Goal: Task Accomplishment & Management: Manage account settings

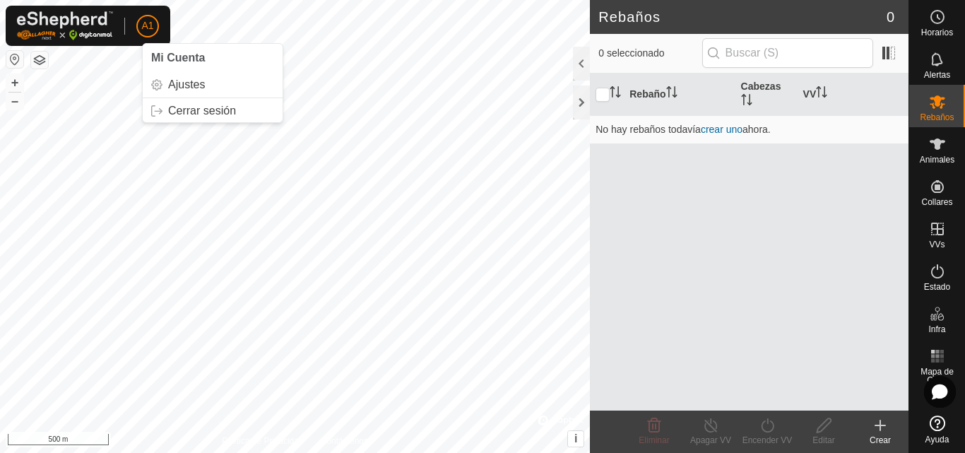
click at [213, 47] on li "Mi Cuenta" at bounding box center [213, 58] width 140 height 28
click at [208, 57] on li "Mi Cuenta" at bounding box center [213, 58] width 140 height 28
click at [190, 85] on link "Ajustes" at bounding box center [213, 84] width 140 height 23
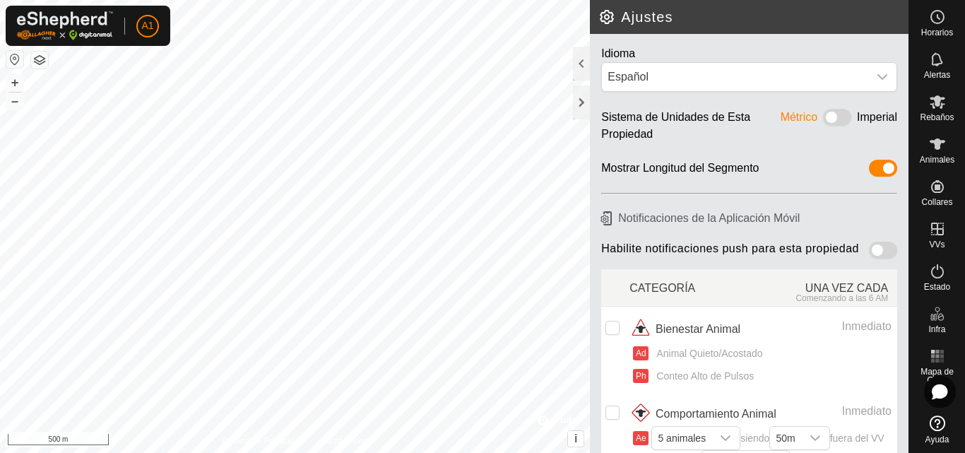
click at [706, 333] on span "Bienestar Animal" at bounding box center [697, 329] width 85 height 17
click at [618, 222] on div "Ajustes Idioma Español Sistema de Unidades de Esta Propiedad Métrico Imperial M…" at bounding box center [454, 226] width 908 height 453
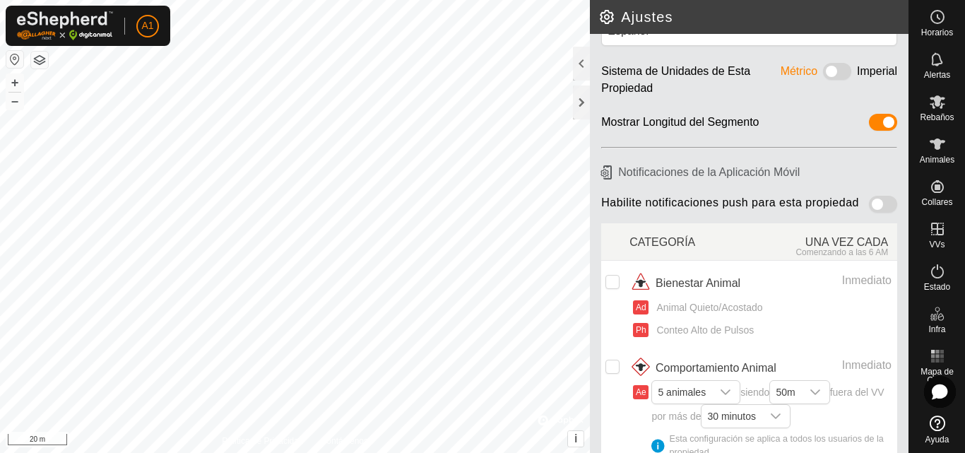
scroll to position [141, 0]
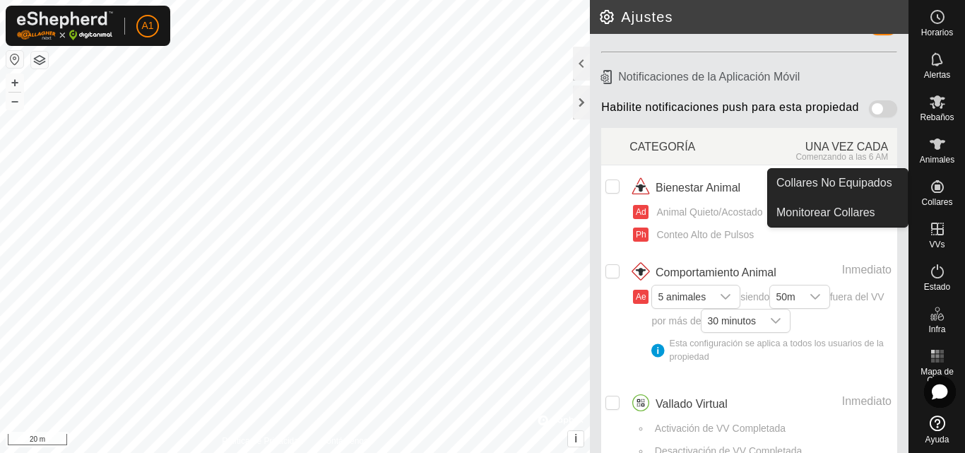
click at [935, 187] on icon at bounding box center [937, 186] width 13 height 13
click at [936, 187] on icon at bounding box center [937, 186] width 13 height 13
click at [936, 179] on icon at bounding box center [937, 186] width 17 height 17
click at [869, 192] on link "Collares No Equipados" at bounding box center [838, 183] width 140 height 28
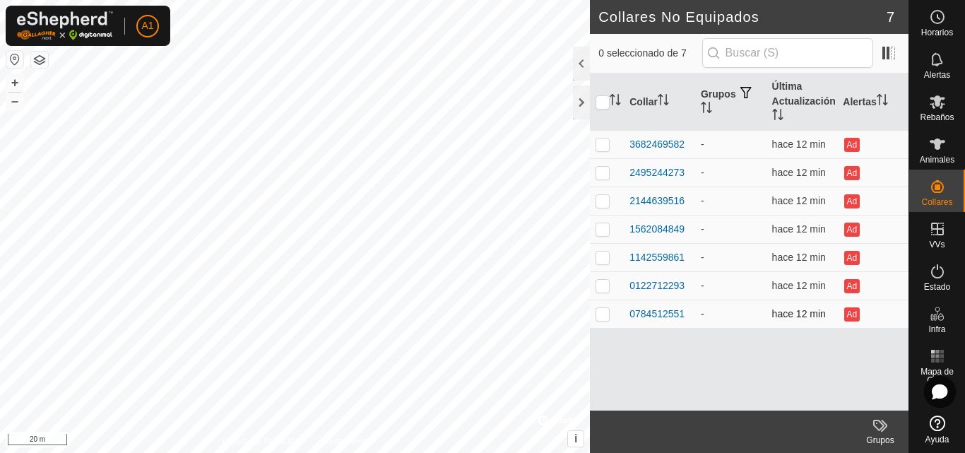
click at [607, 317] on p-checkbox at bounding box center [602, 313] width 14 height 11
checkbox input "false"
click at [898, 49] on span at bounding box center [888, 53] width 23 height 23
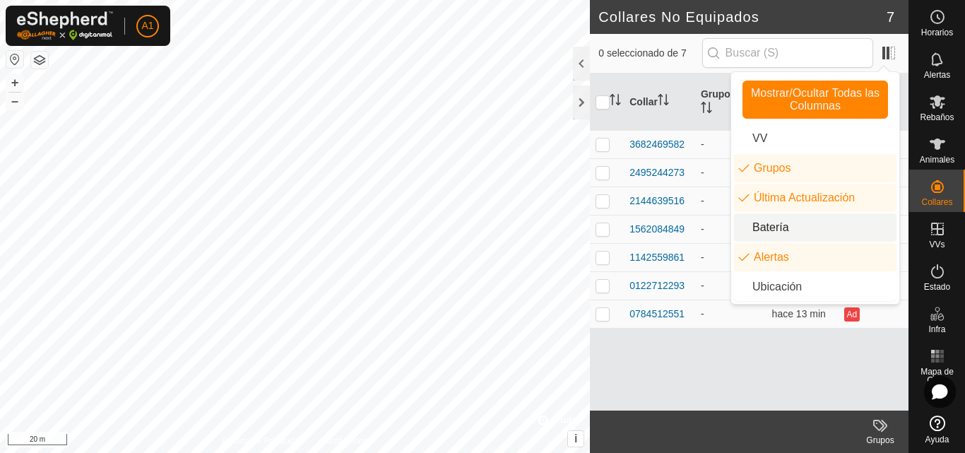
click at [780, 230] on li "Batería" at bounding box center [815, 227] width 162 height 28
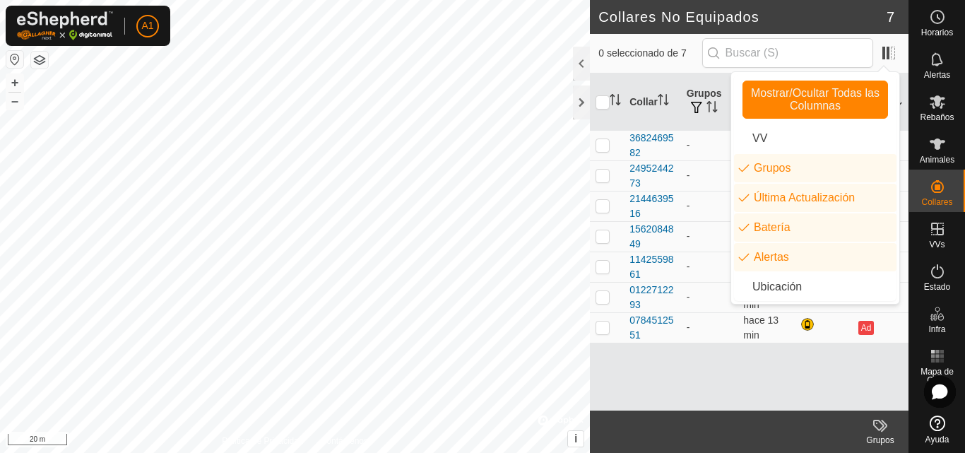
click at [880, 367] on div "Collar Grupos Última Actualización Batería Alertas 3682469582 - hace 13 min Ad …" at bounding box center [749, 241] width 319 height 337
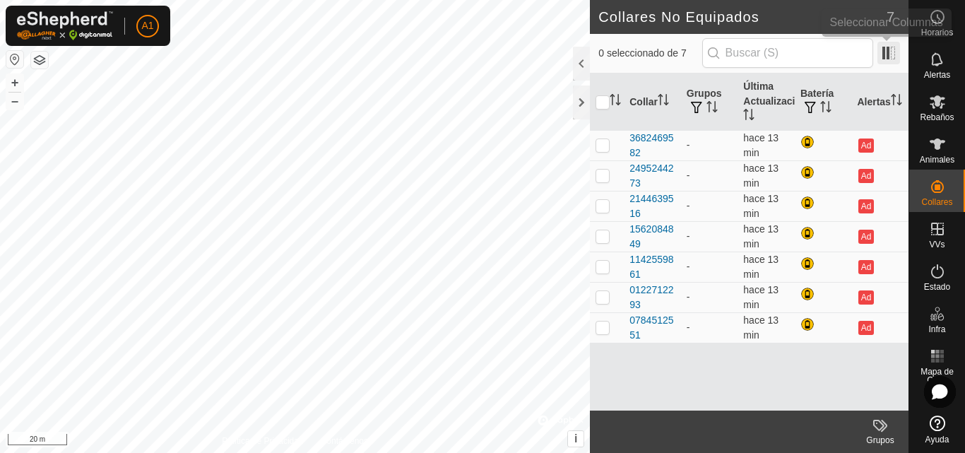
click at [892, 57] on span at bounding box center [888, 53] width 23 height 23
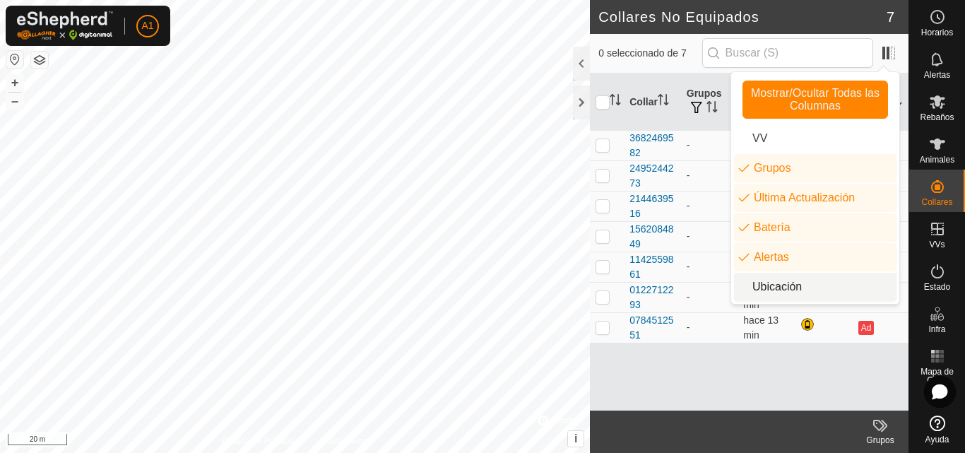
click at [769, 285] on li "Ubicación" at bounding box center [815, 287] width 162 height 28
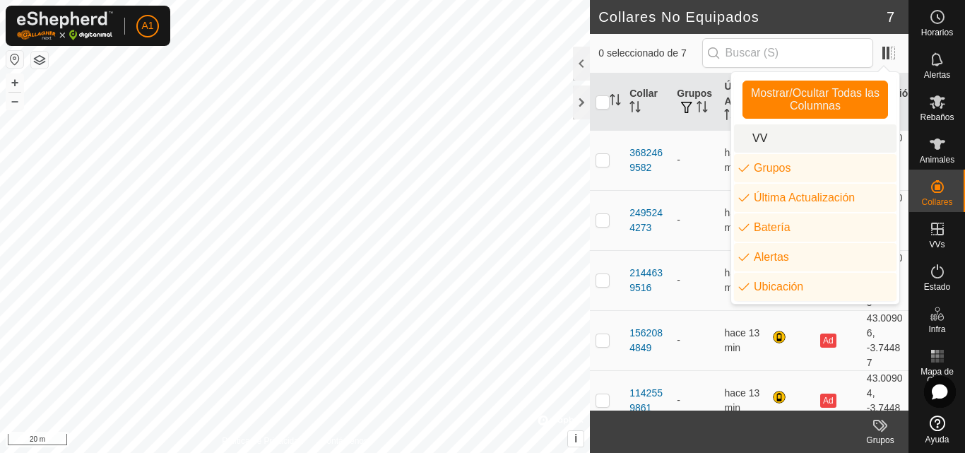
click at [760, 135] on li "VV" at bounding box center [815, 138] width 162 height 28
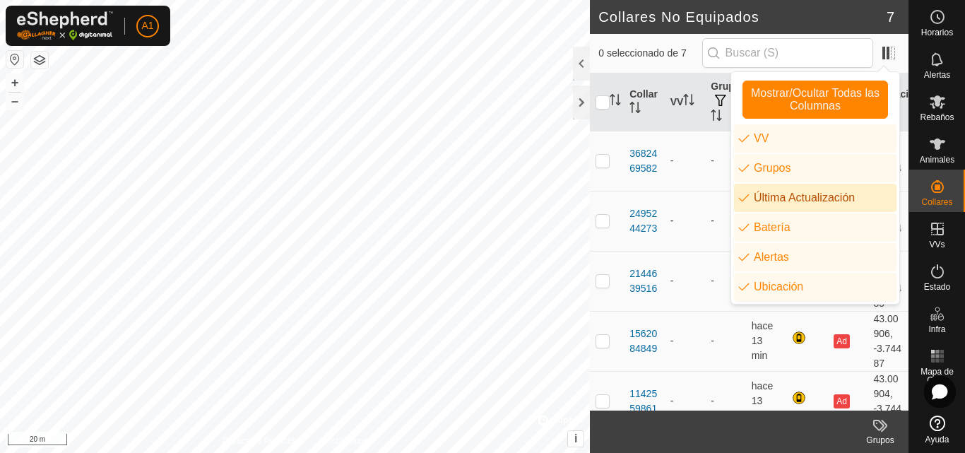
click at [720, 196] on td "-" at bounding box center [725, 221] width 41 height 60
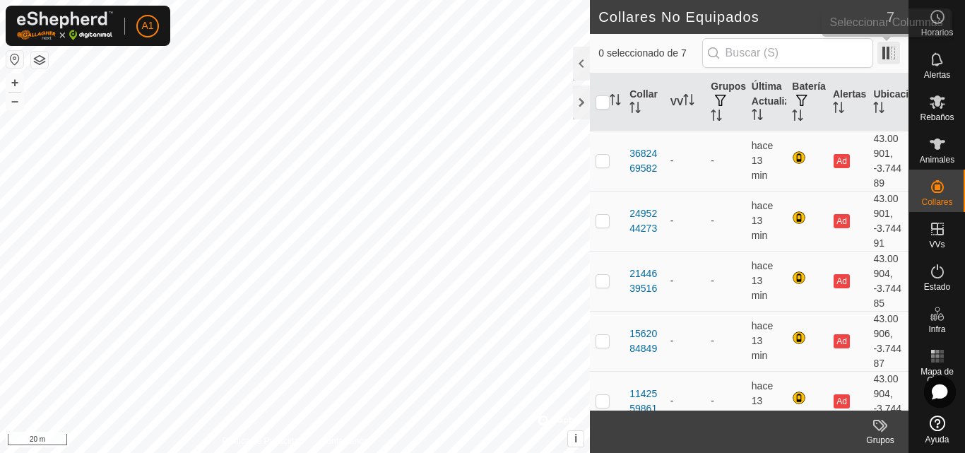
click at [894, 58] on span at bounding box center [888, 53] width 23 height 23
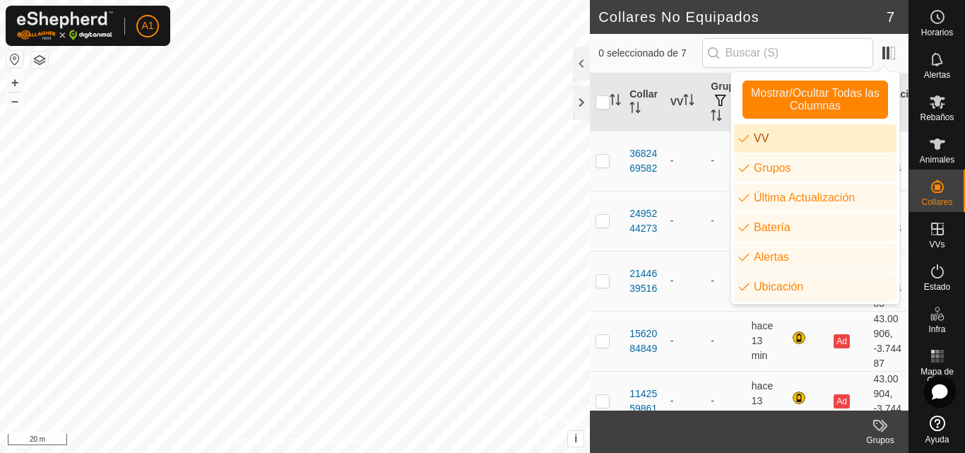
click at [749, 132] on li "VV" at bounding box center [815, 138] width 162 height 28
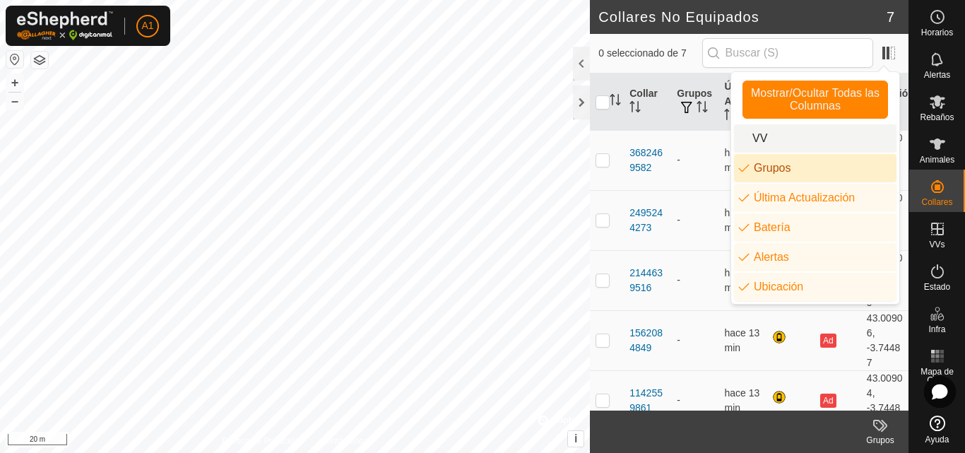
click at [754, 164] on li "Grupos" at bounding box center [815, 168] width 162 height 28
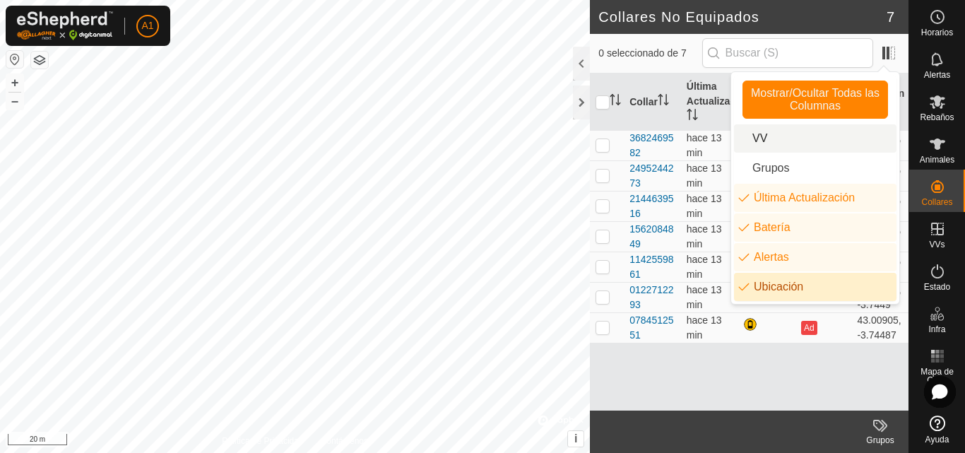
click at [748, 281] on li "Ubicación" at bounding box center [815, 287] width 162 height 28
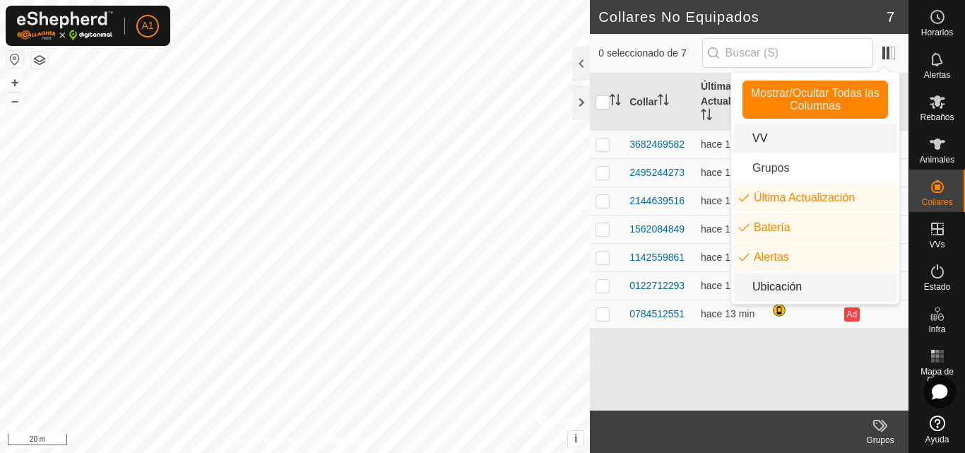
click at [748, 343] on div "Collar Última Actualización Batería Alertas 3682469582 hace 13 min Ad 249524427…" at bounding box center [749, 241] width 319 height 337
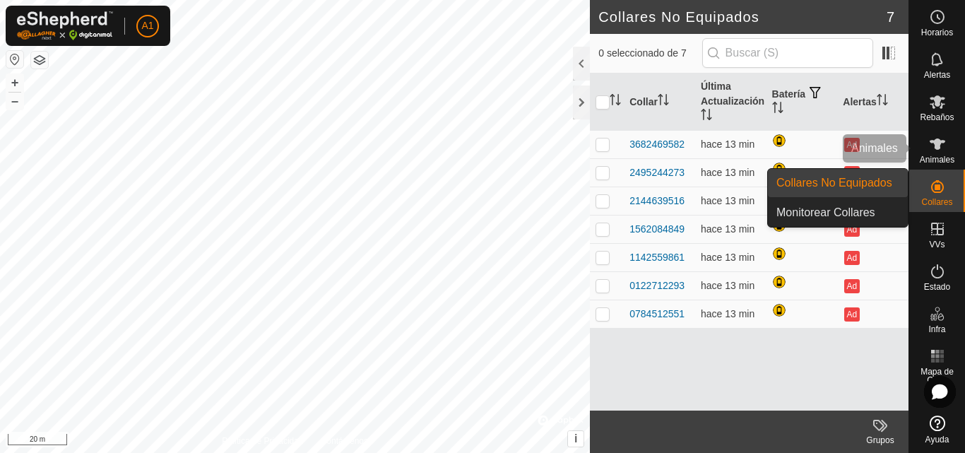
click at [943, 153] on es-animals-svg-icon at bounding box center [937, 144] width 25 height 23
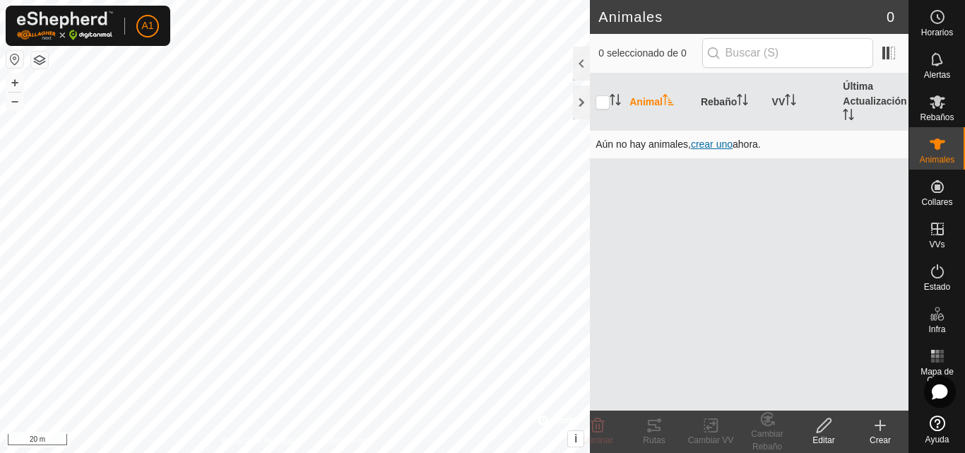
click at [716, 147] on span "crear uno" at bounding box center [712, 143] width 42 height 11
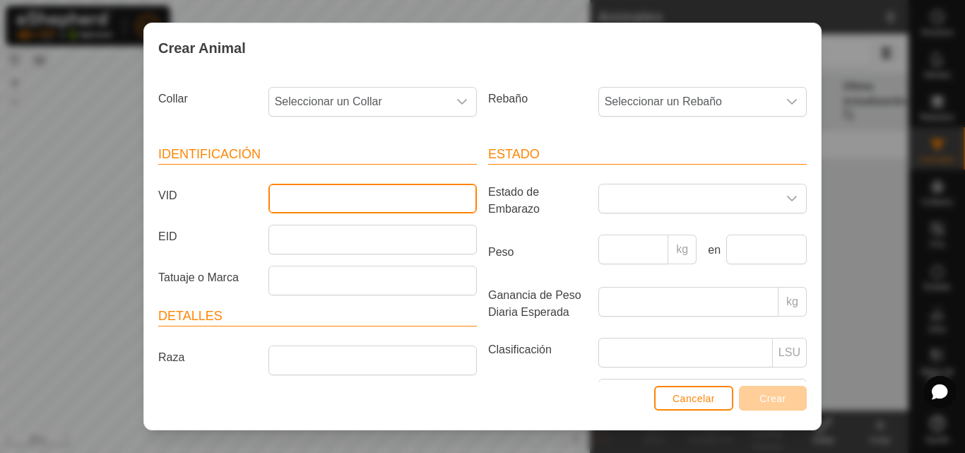
click at [313, 197] on input "VID" at bounding box center [372, 199] width 208 height 30
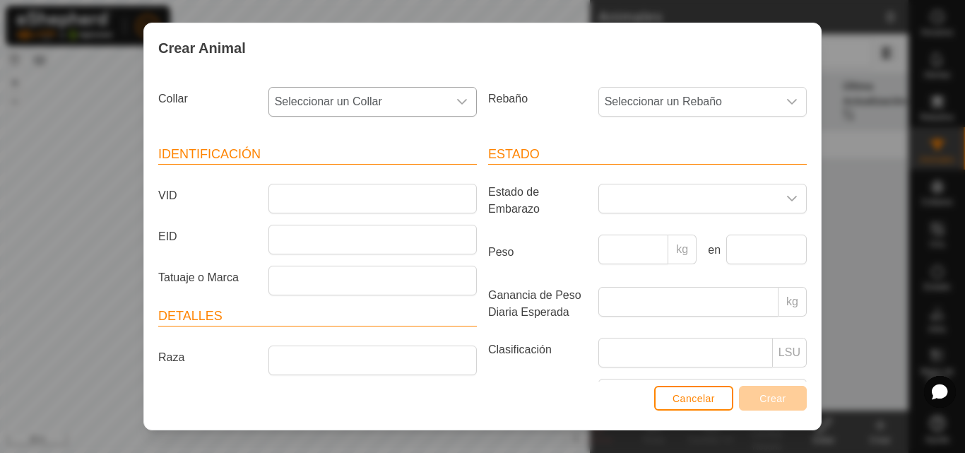
click at [464, 107] on div "dropdown trigger" at bounding box center [462, 102] width 28 height 28
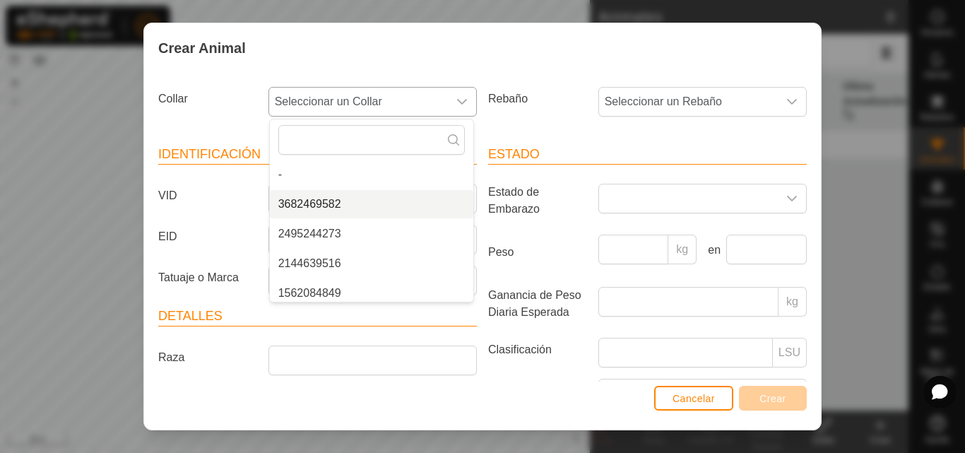
click at [345, 194] on li "3682469582" at bounding box center [371, 204] width 203 height 28
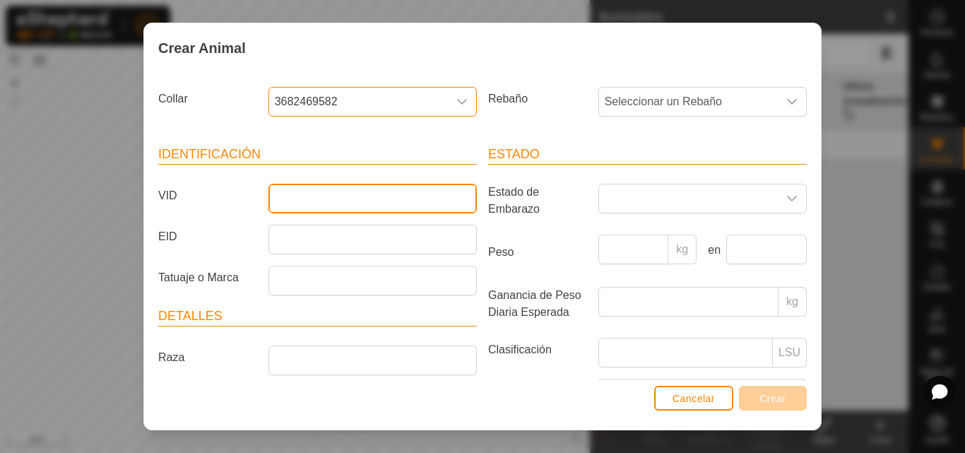
click at [400, 191] on input "VID" at bounding box center [372, 199] width 208 height 30
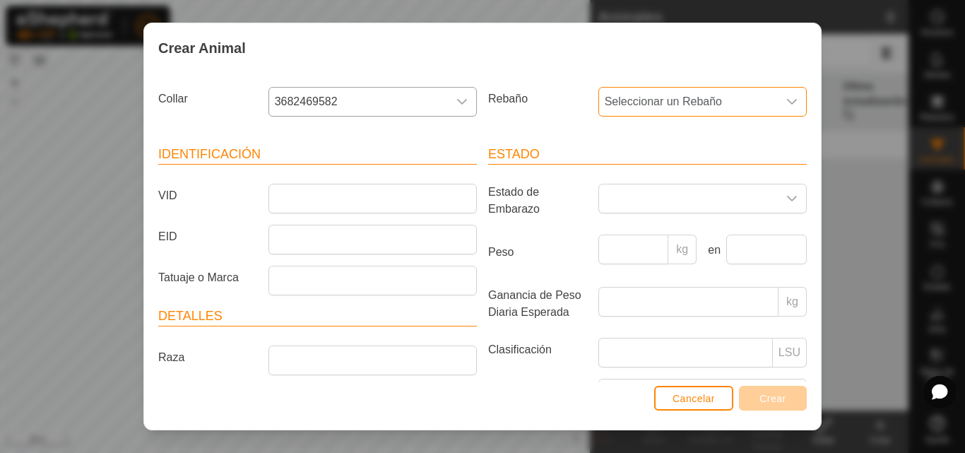
click at [700, 109] on span "Seleccionar un Rebaño" at bounding box center [688, 102] width 179 height 28
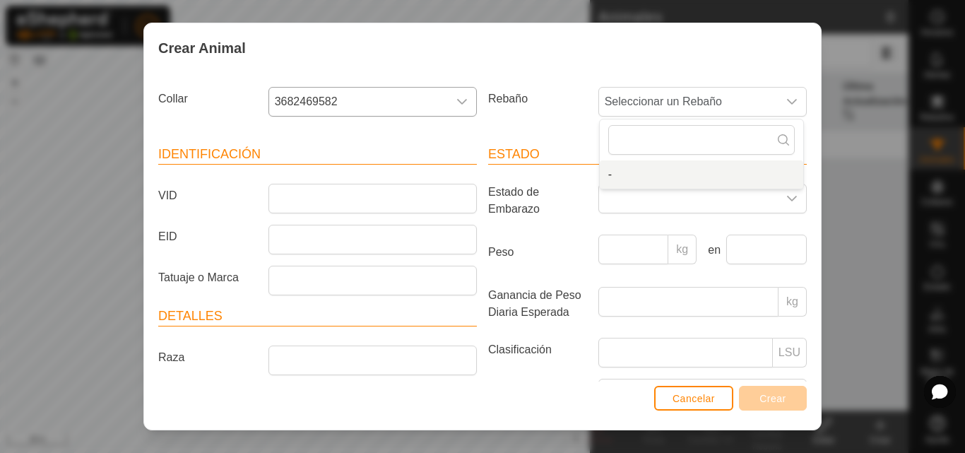
click at [561, 141] on div "Estado Estado de Embarazo Peso kg en Ganancia de Peso Diaria Esperada kg Clasif…" at bounding box center [647, 315] width 330 height 374
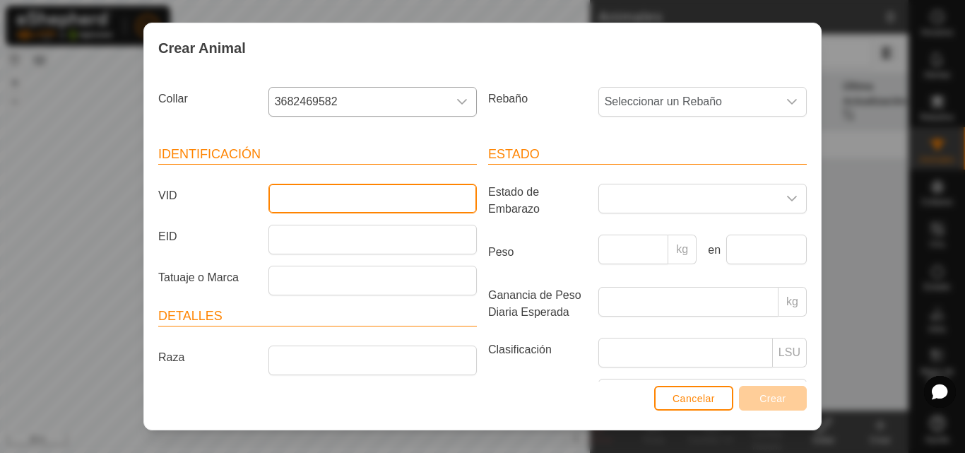
click at [387, 208] on input "VID" at bounding box center [372, 199] width 208 height 30
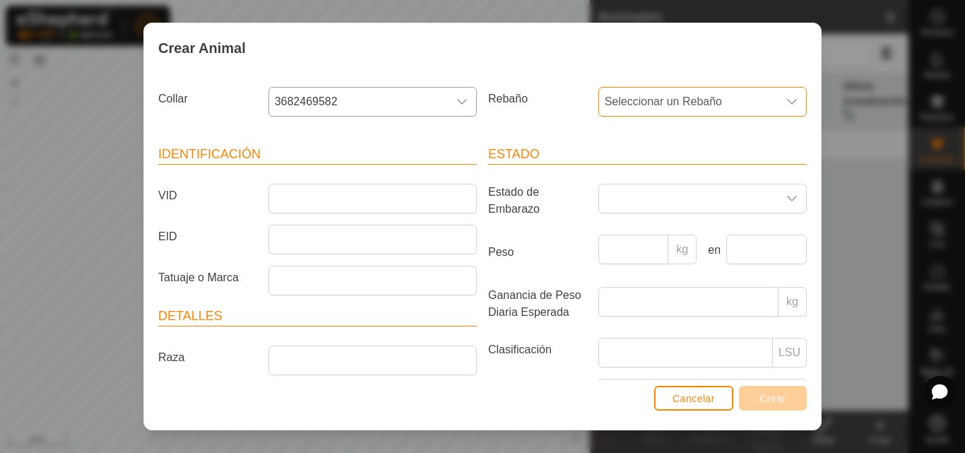
click at [744, 107] on span "Seleccionar un Rebaño" at bounding box center [688, 102] width 179 height 28
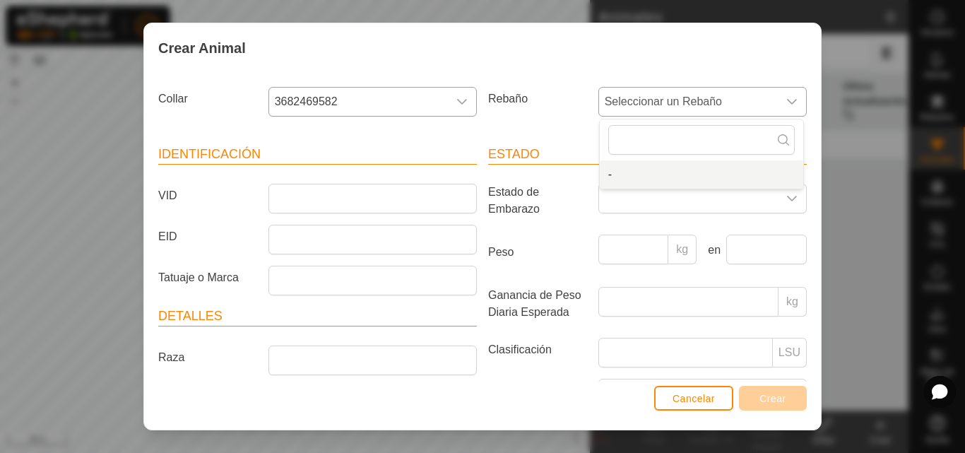
click at [653, 169] on li "-" at bounding box center [701, 174] width 203 height 28
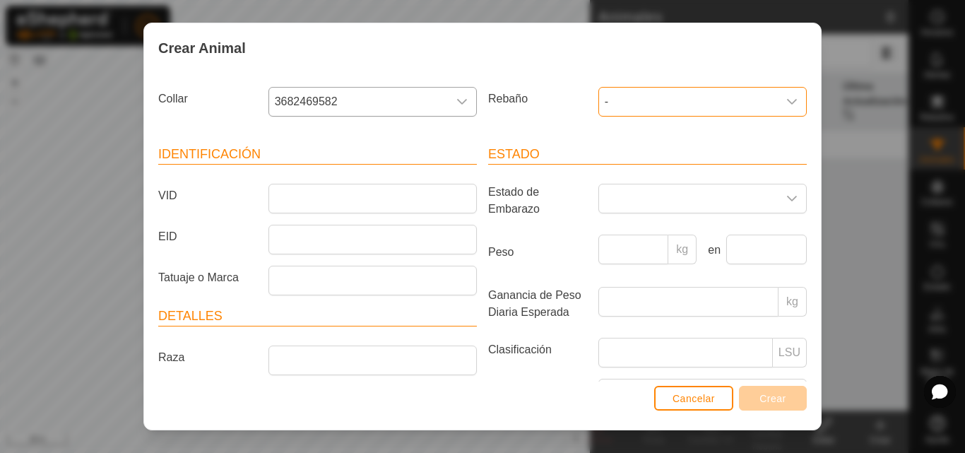
click at [643, 101] on span "-" at bounding box center [688, 102] width 179 height 28
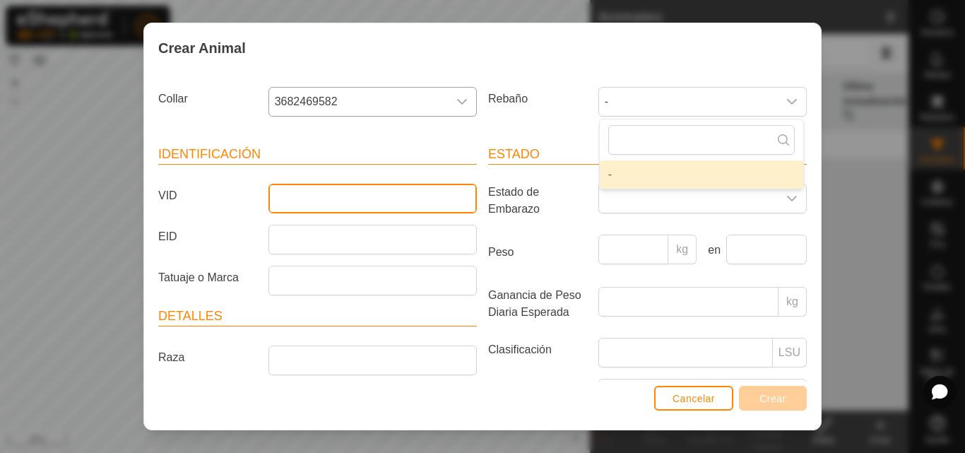
click at [307, 205] on input "VID" at bounding box center [372, 199] width 208 height 30
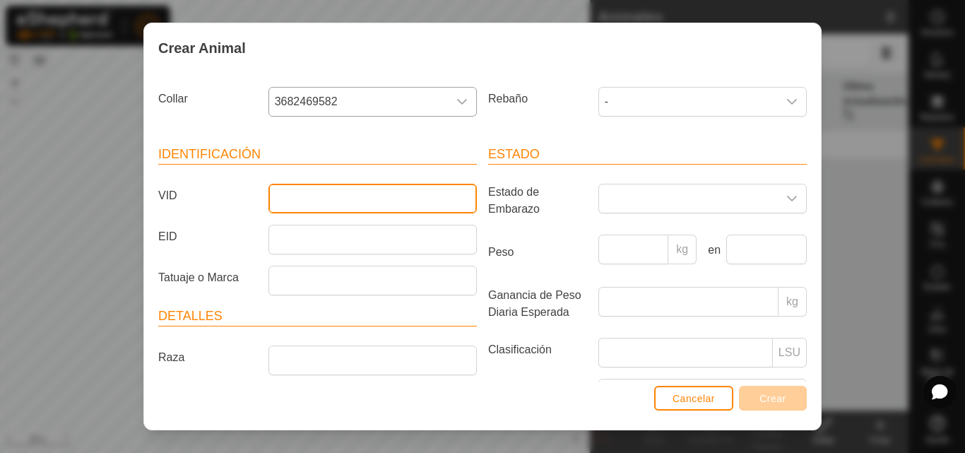
type input "b"
type input "Bombona"
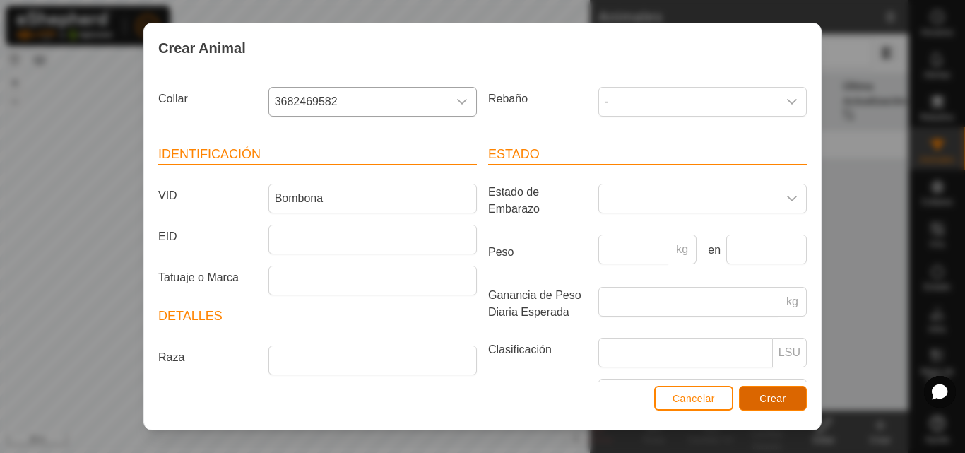
click at [774, 400] on span "Crear" at bounding box center [772, 398] width 27 height 11
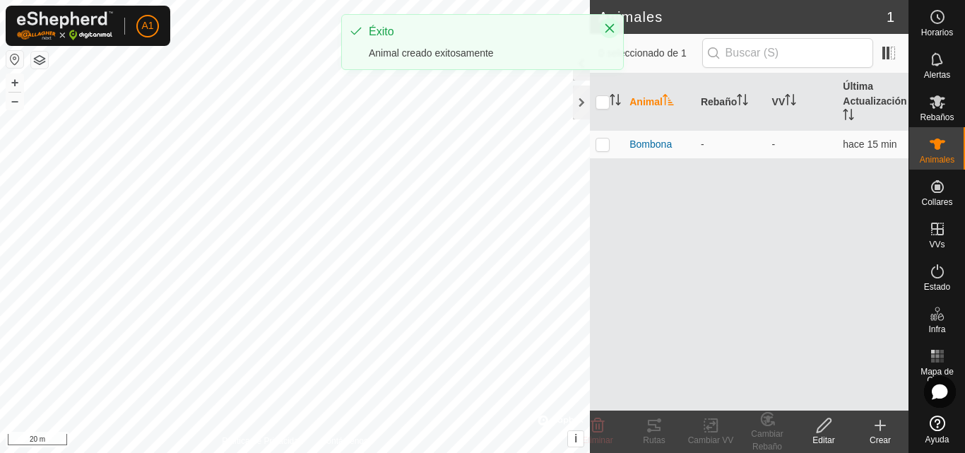
click at [607, 28] on icon "Close" at bounding box center [609, 28] width 11 height 11
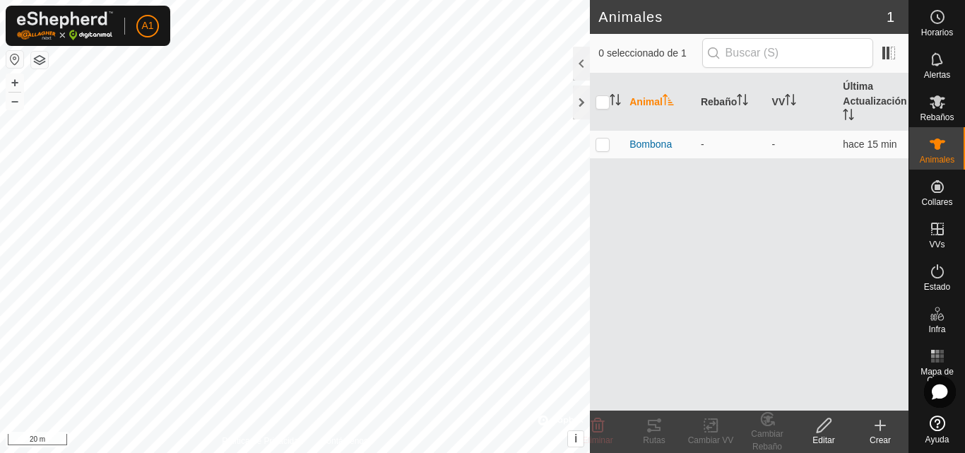
click at [607, 28] on icon "Close" at bounding box center [609, 26] width 11 height 11
click at [660, 101] on th "Animal" at bounding box center [659, 101] width 71 height 57
click at [657, 102] on th "Animal" at bounding box center [659, 101] width 71 height 57
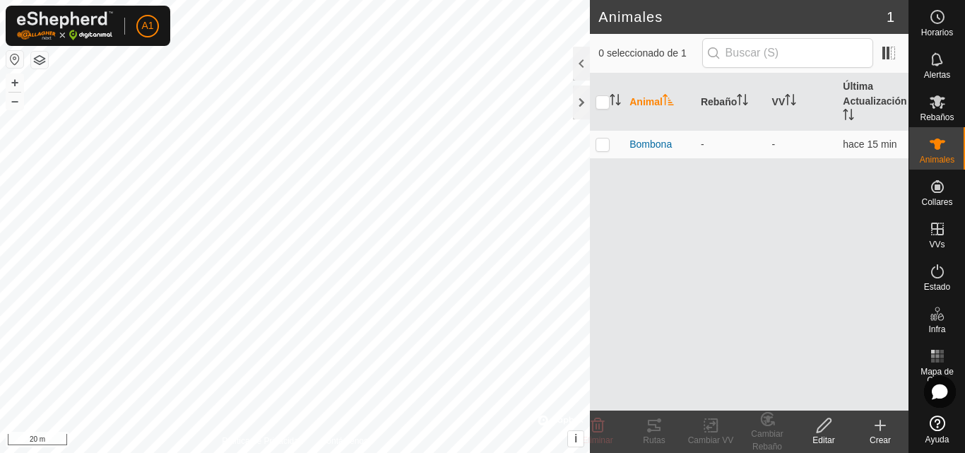
click at [657, 102] on th "Animal" at bounding box center [659, 101] width 71 height 57
click at [886, 57] on span at bounding box center [888, 53] width 23 height 23
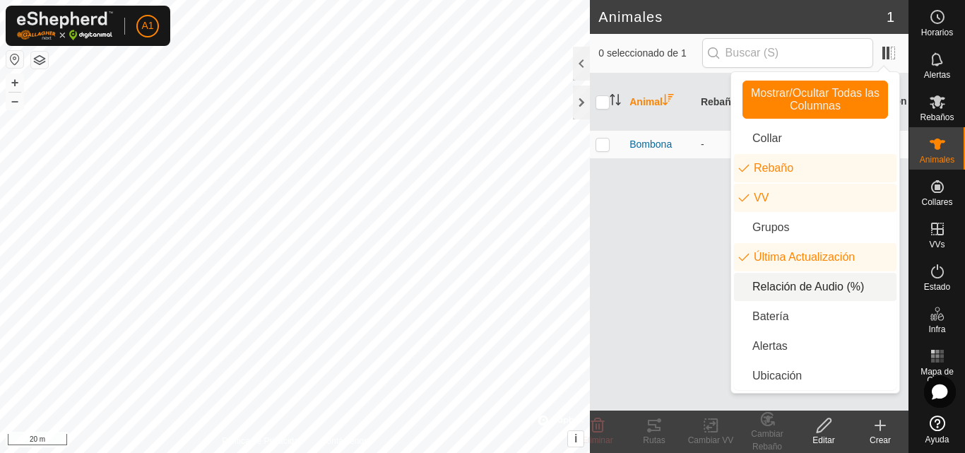
click at [676, 256] on div "Animal Rebaño VV Última Actualización Bombona - - hace 15 min" at bounding box center [749, 241] width 319 height 337
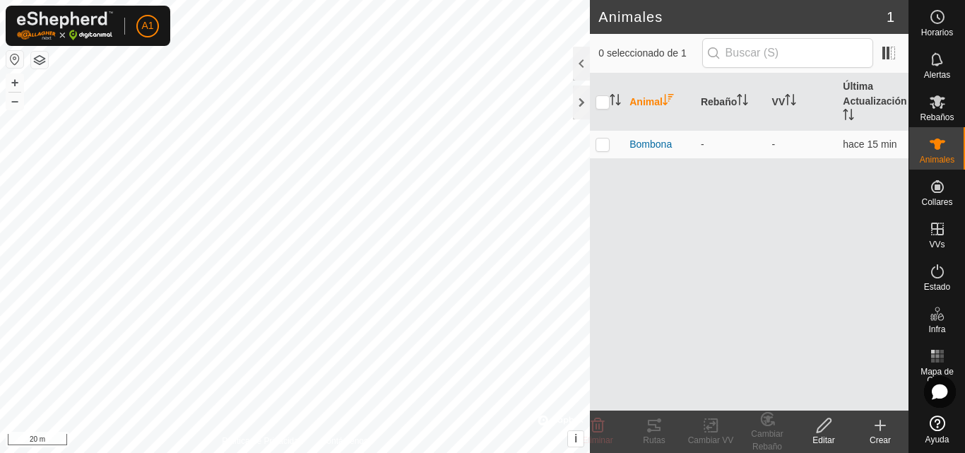
click at [653, 106] on th "Animal" at bounding box center [659, 101] width 71 height 57
click at [885, 422] on icon at bounding box center [880, 425] width 17 height 17
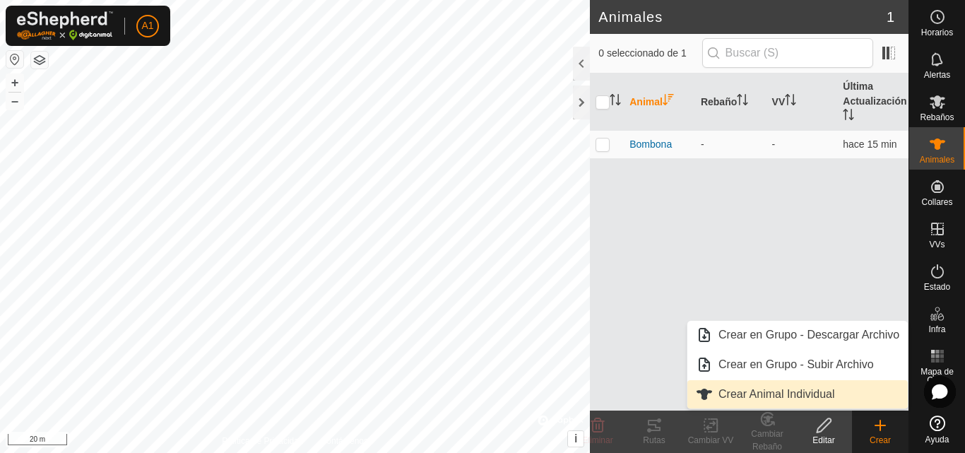
click at [752, 386] on link "Crear Animal Individual" at bounding box center [797, 394] width 220 height 28
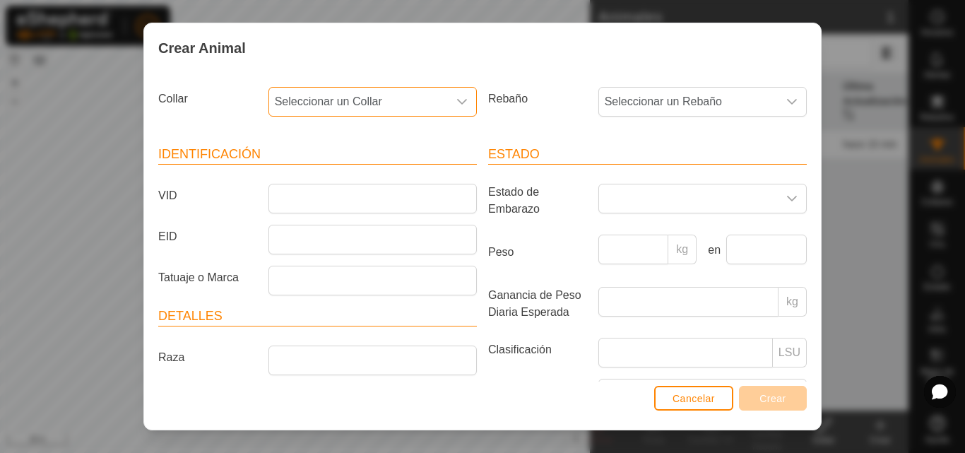
click at [371, 101] on span "Seleccionar un Collar" at bounding box center [358, 102] width 179 height 28
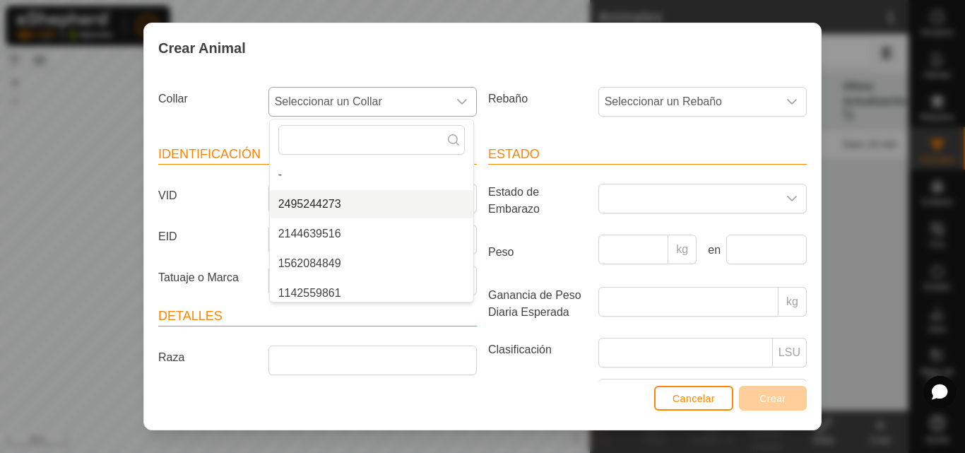
click at [334, 207] on li "2495244273" at bounding box center [371, 204] width 203 height 28
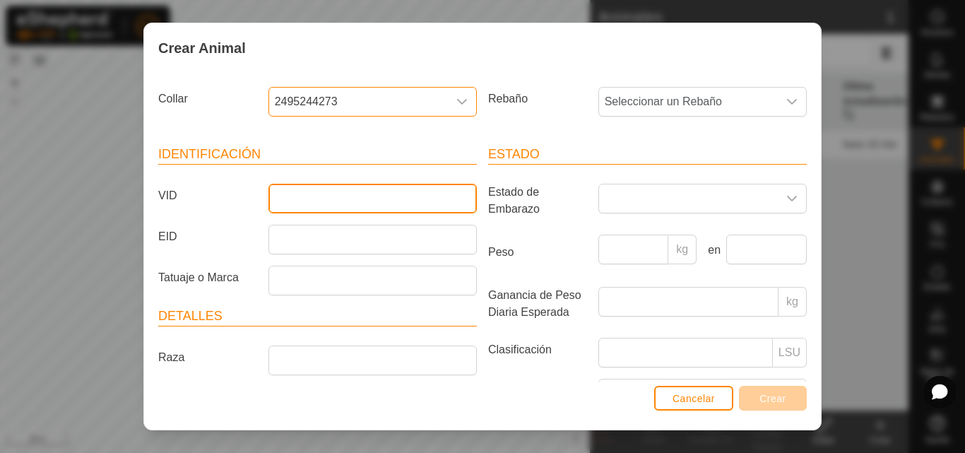
click at [334, 199] on input "VID" at bounding box center [372, 199] width 208 height 30
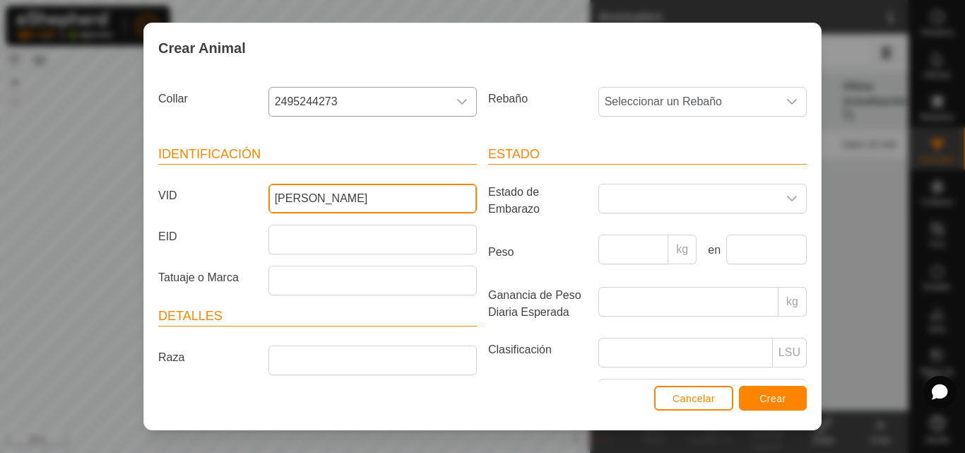
type input "[PERSON_NAME]"
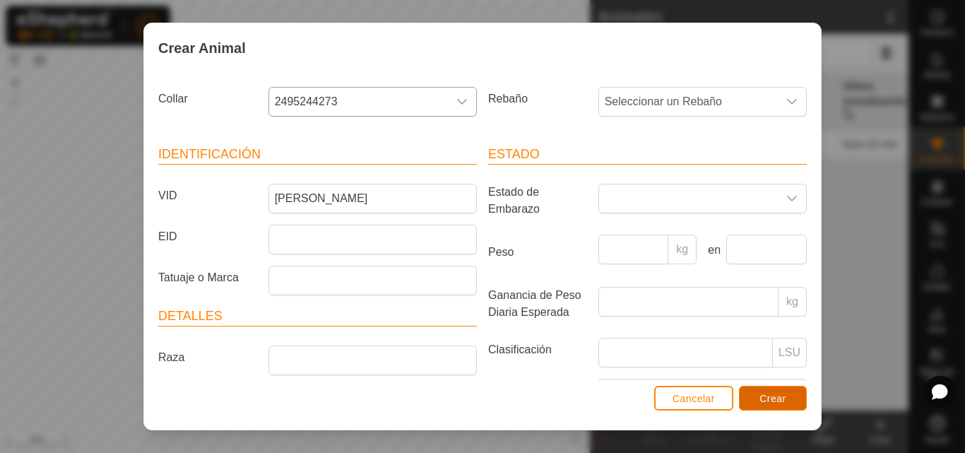
click at [781, 400] on span "Crear" at bounding box center [772, 398] width 27 height 11
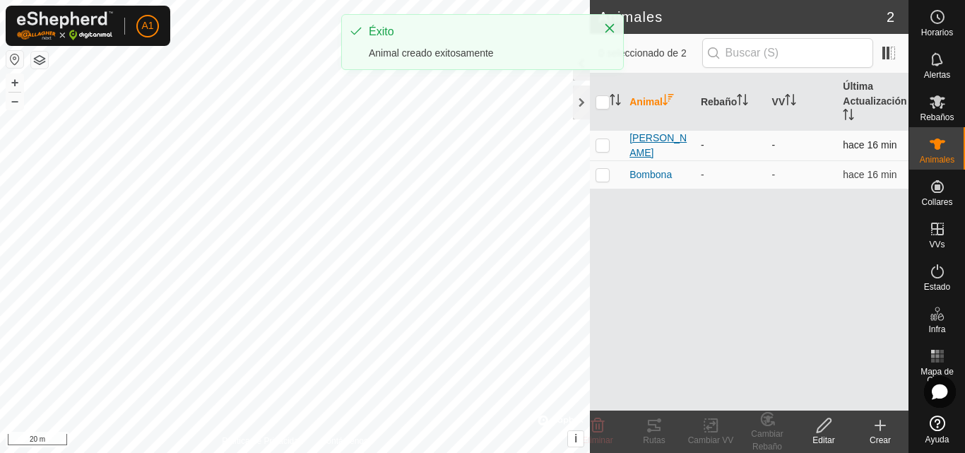
click at [655, 151] on span "[PERSON_NAME]" at bounding box center [659, 146] width 60 height 30
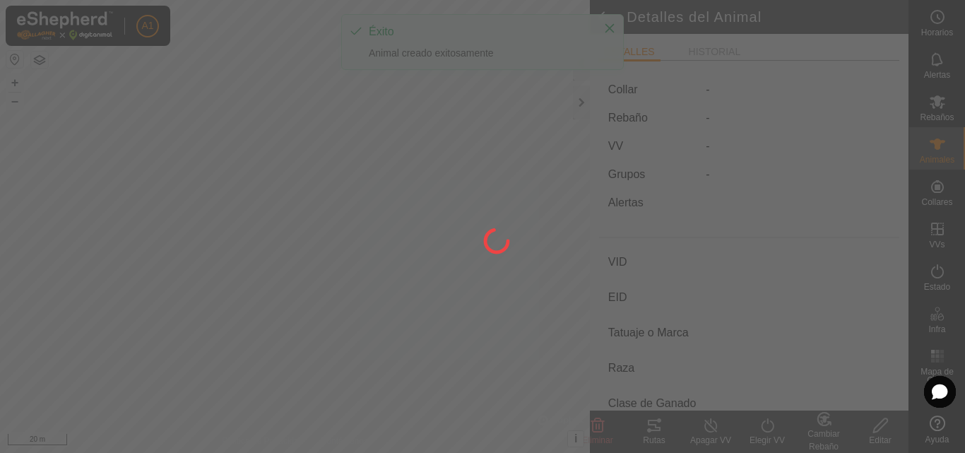
type input "[PERSON_NAME]"
type input "-"
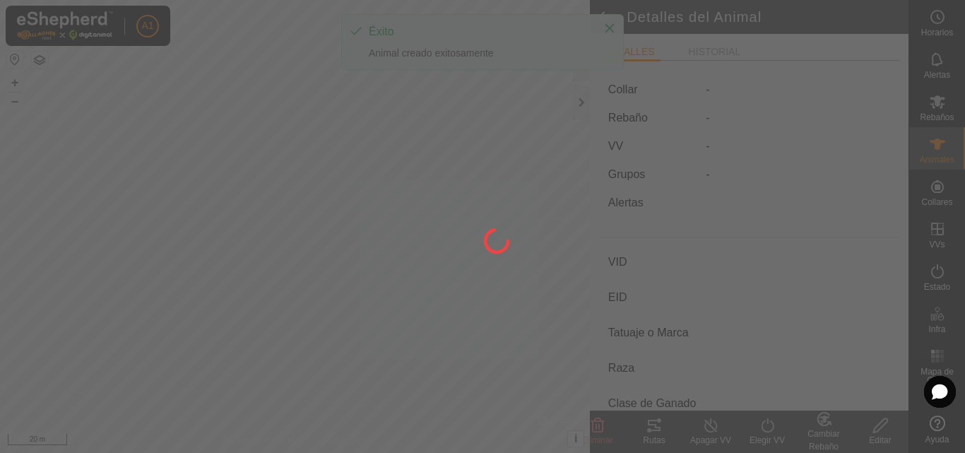
type input "0 kg"
type input "-"
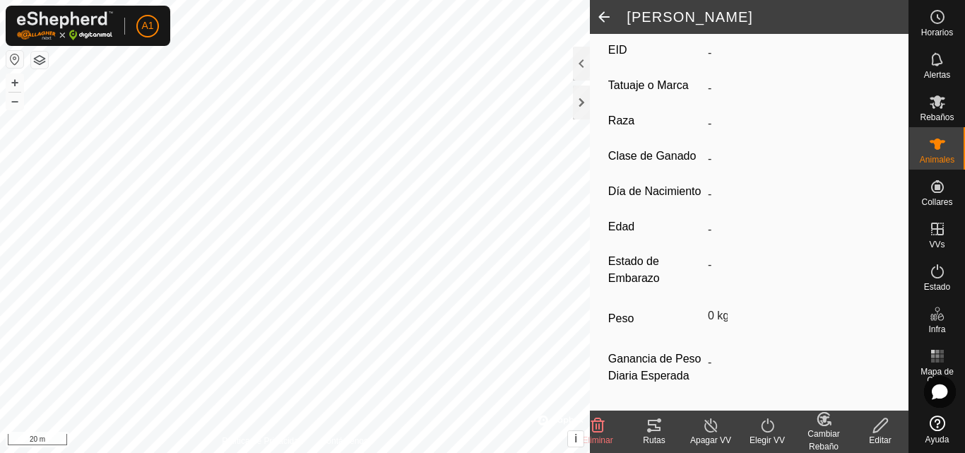
scroll to position [285, 0]
click at [605, 24] on span at bounding box center [604, 17] width 28 height 34
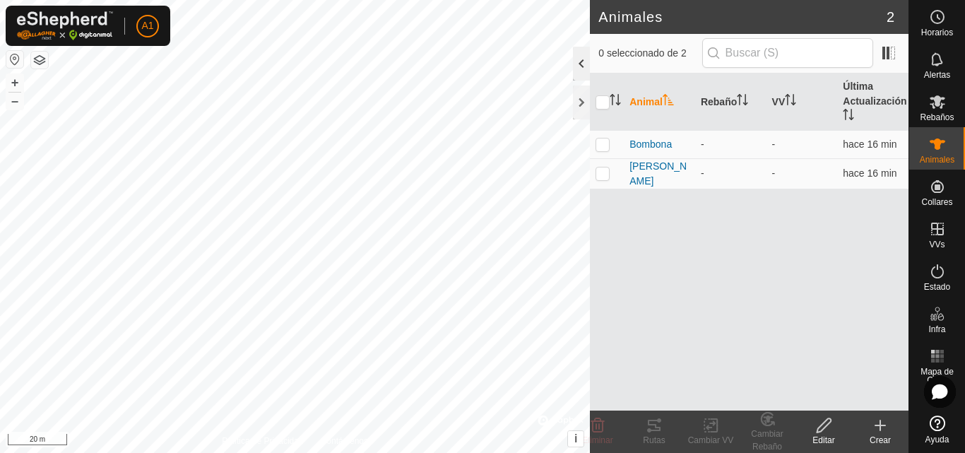
click at [581, 59] on div at bounding box center [581, 64] width 17 height 34
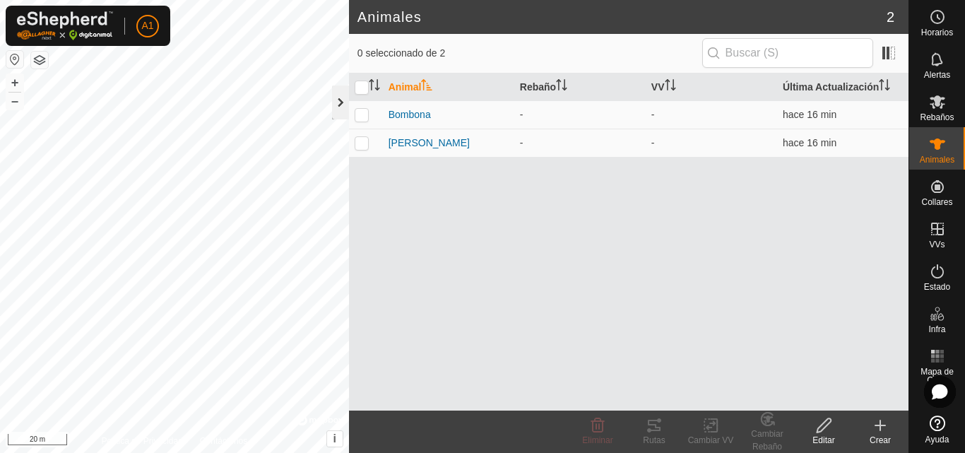
click at [347, 111] on div at bounding box center [340, 102] width 17 height 34
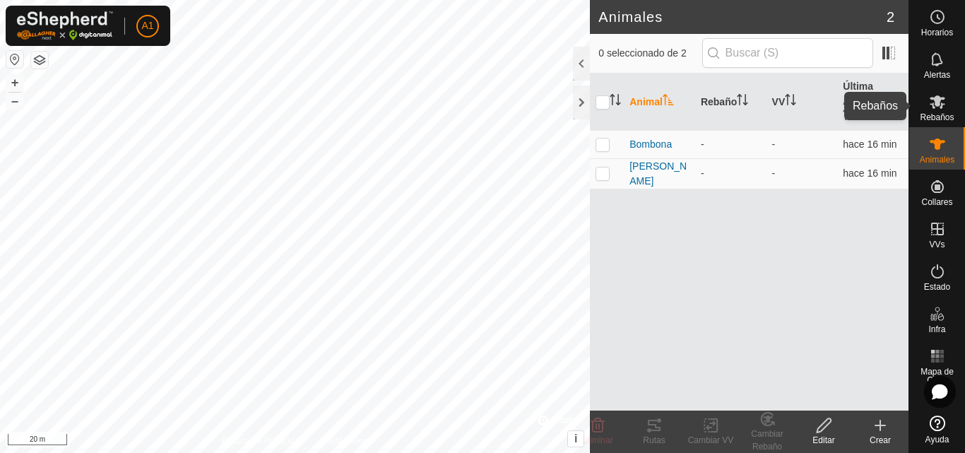
click at [943, 114] on span "Rebaños" at bounding box center [937, 117] width 34 height 8
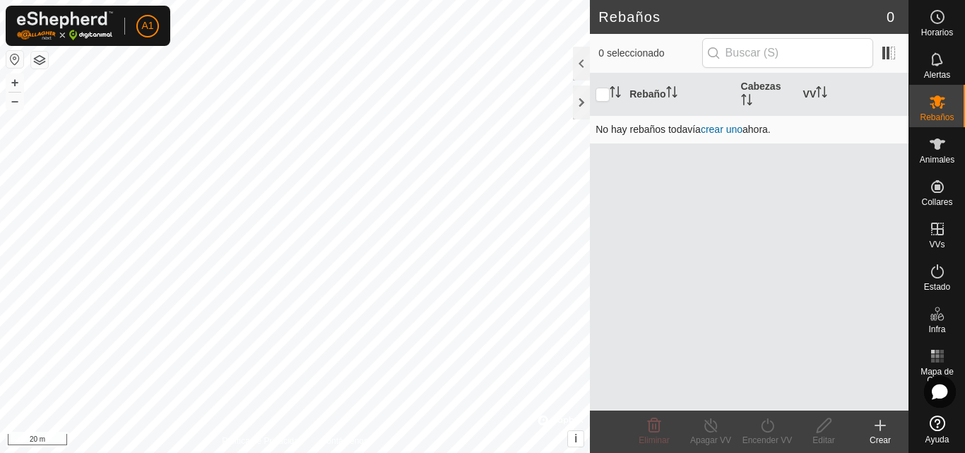
click at [735, 133] on link "crear uno" at bounding box center [722, 129] width 42 height 11
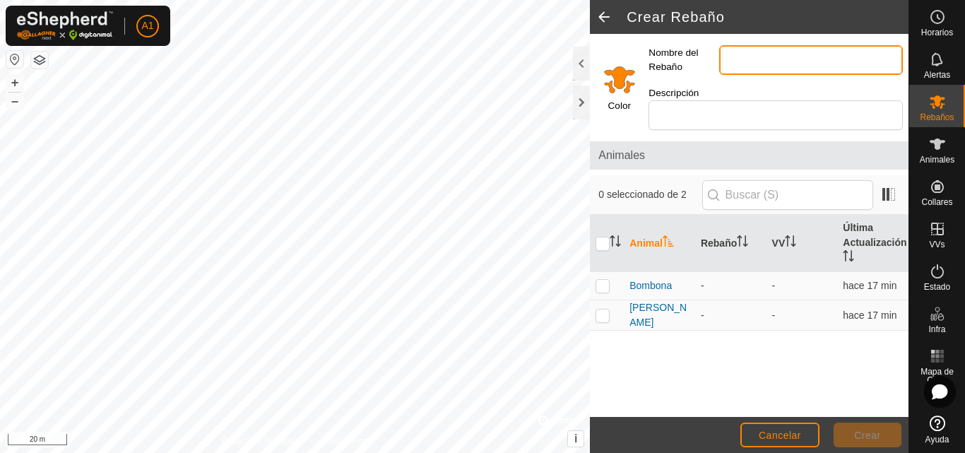
click at [763, 62] on input "Nombre del Rebaño" at bounding box center [811, 60] width 184 height 30
type input "yeguas paridas"
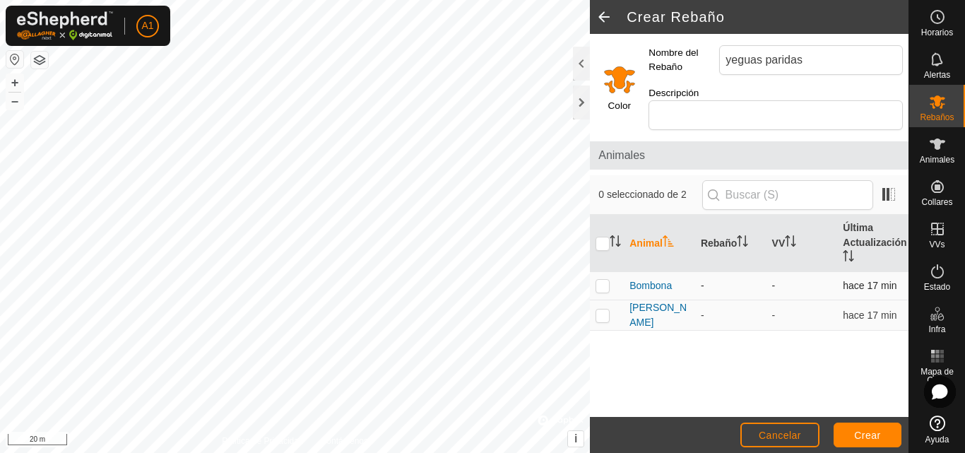
click at [595, 281] on p-checkbox at bounding box center [602, 285] width 14 height 11
checkbox input "true"
click at [600, 313] on p-checkbox at bounding box center [602, 314] width 14 height 11
checkbox input "true"
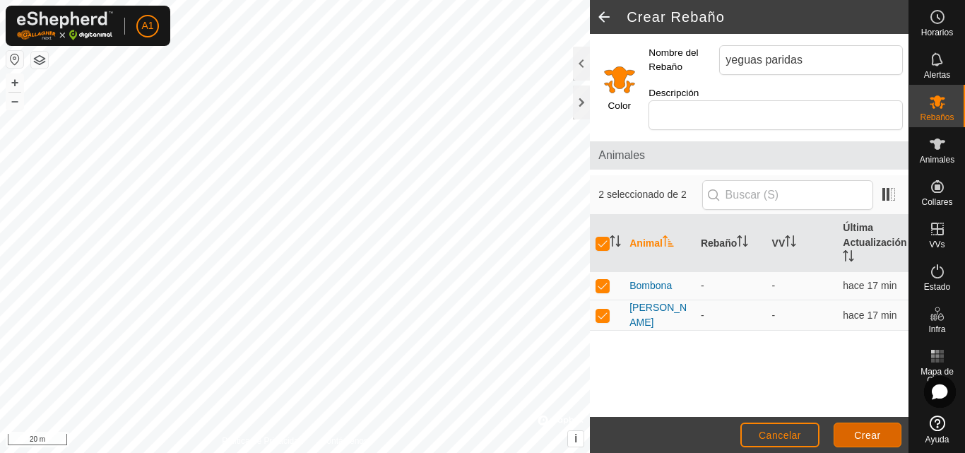
click at [867, 435] on span "Crear" at bounding box center [867, 434] width 27 height 11
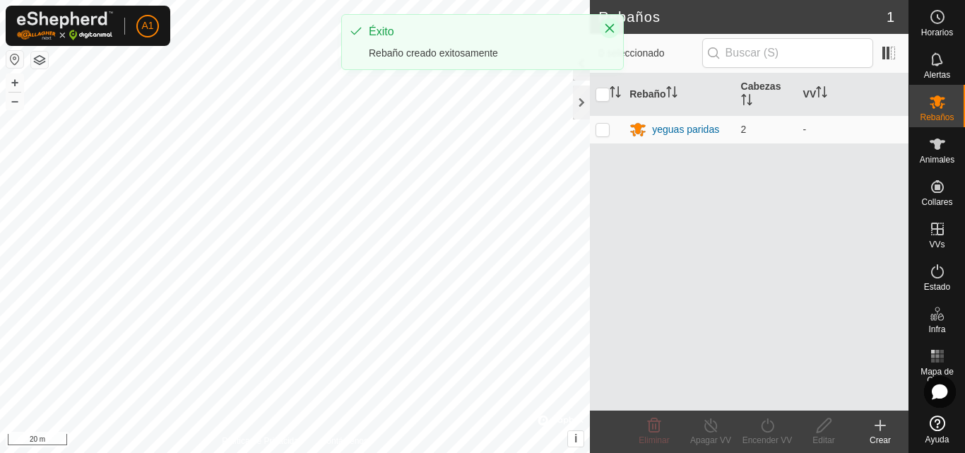
click at [610, 25] on icon "Close" at bounding box center [609, 28] width 11 height 11
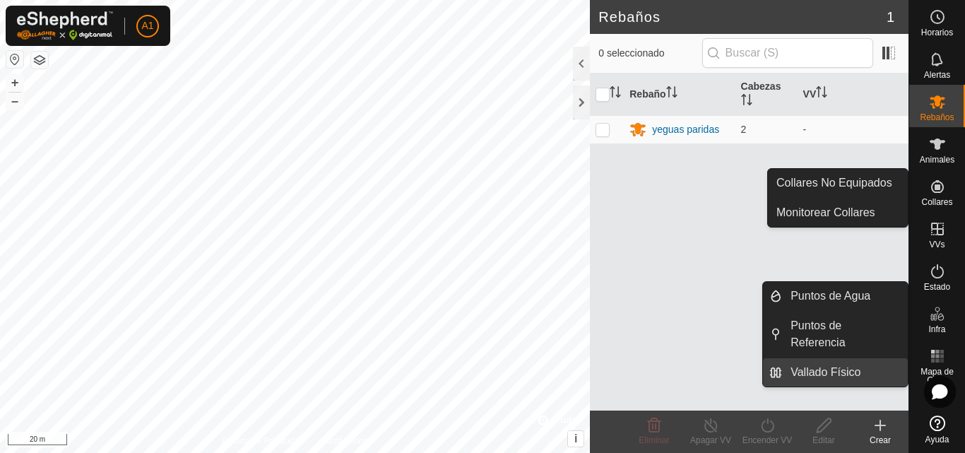
click at [826, 363] on link "Vallado Físico" at bounding box center [845, 372] width 126 height 28
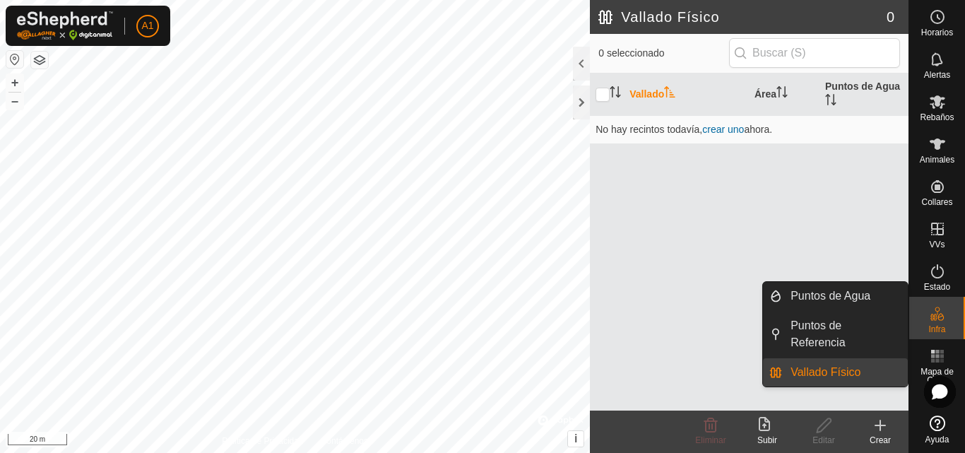
click at [816, 367] on link "Vallado Físico" at bounding box center [845, 372] width 126 height 28
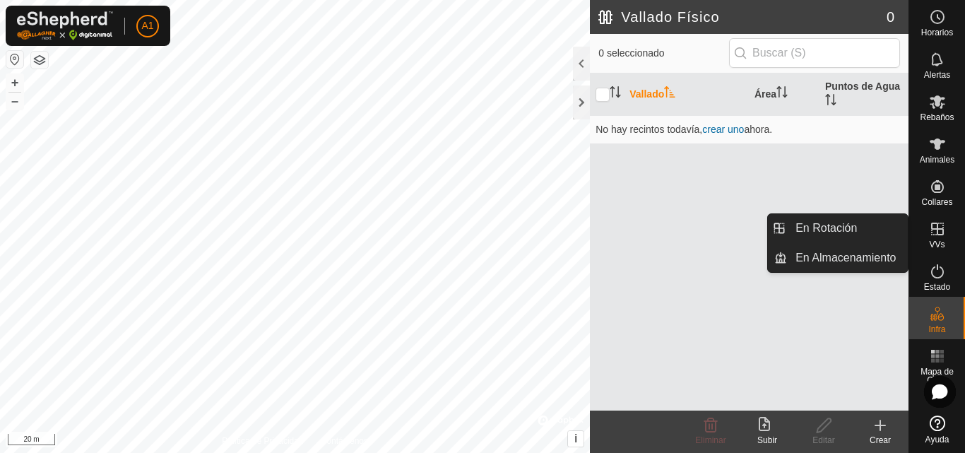
click at [949, 221] on es-virtualpaddocks-svg-icon at bounding box center [937, 229] width 25 height 23
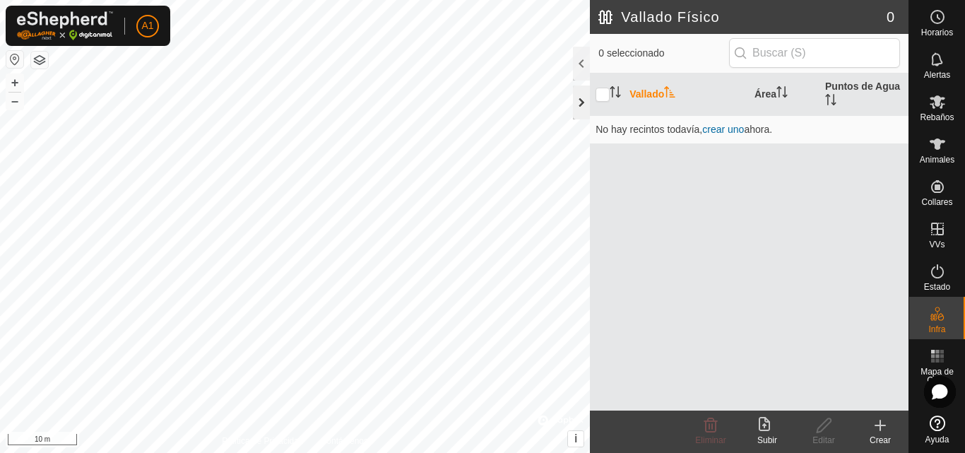
click at [586, 97] on div at bounding box center [581, 102] width 17 height 34
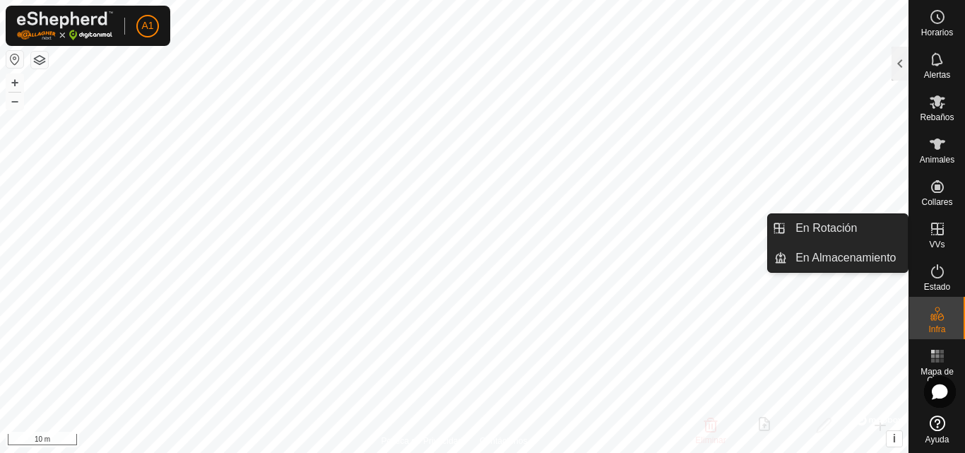
click at [939, 232] on icon at bounding box center [937, 228] width 17 height 17
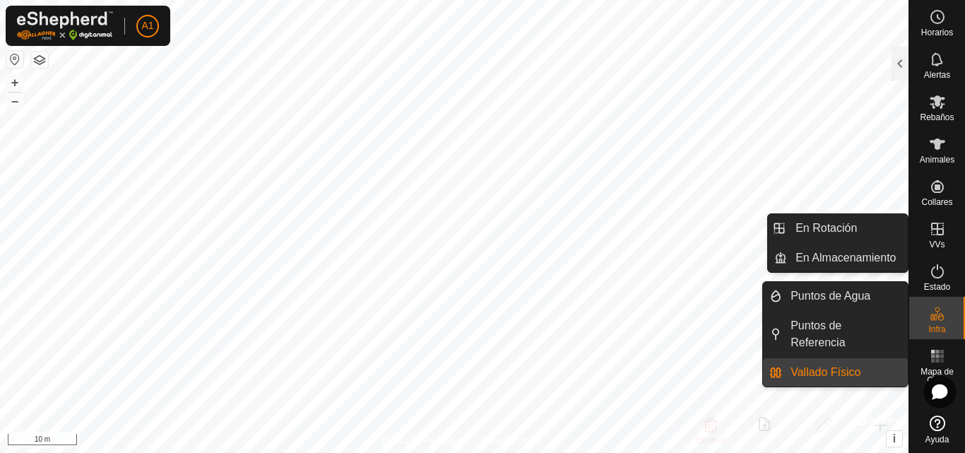
click at [934, 228] on icon at bounding box center [937, 228] width 13 height 13
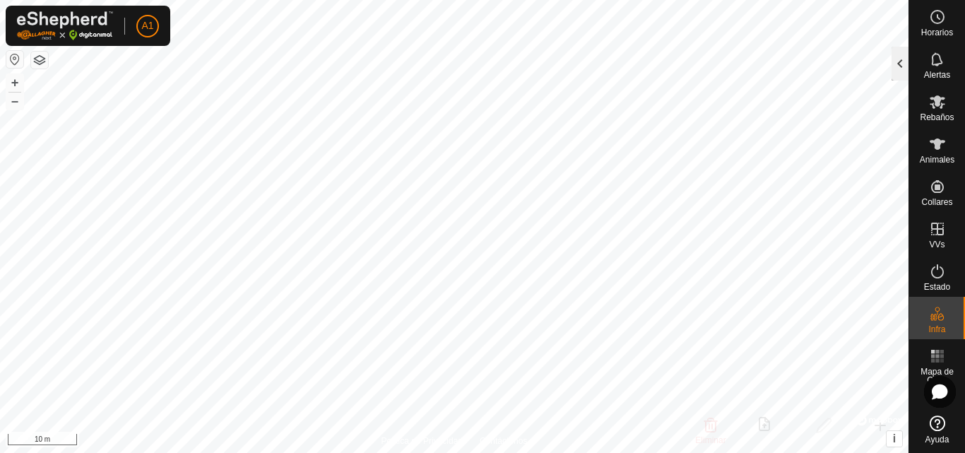
click at [899, 71] on div at bounding box center [899, 64] width 17 height 34
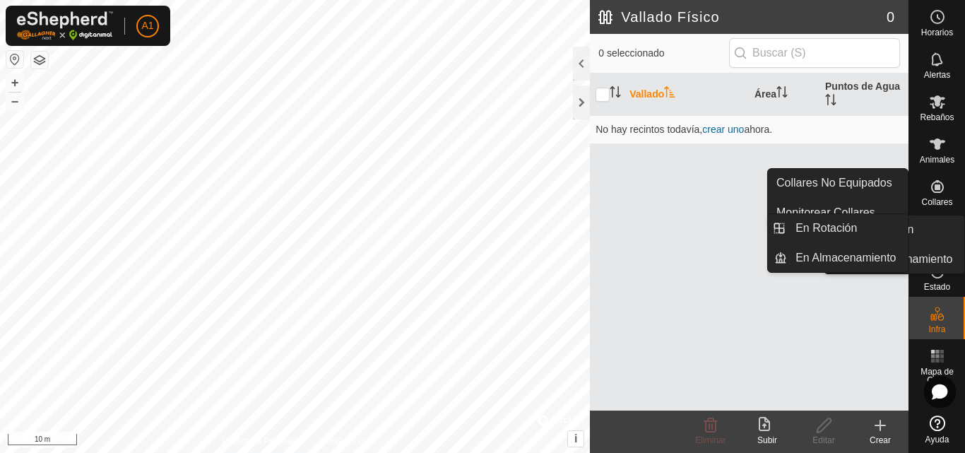
click at [939, 215] on div "VVs" at bounding box center [937, 233] width 56 height 42
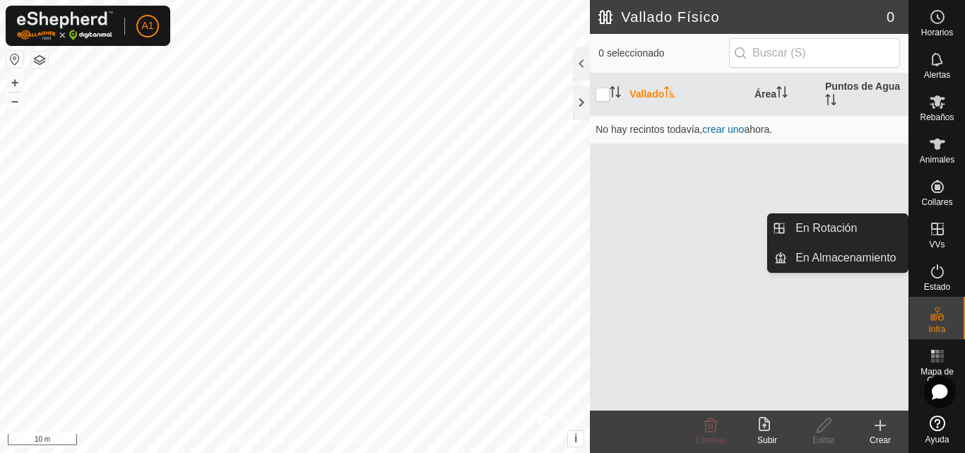
click at [940, 220] on icon at bounding box center [937, 228] width 17 height 17
click at [936, 234] on icon at bounding box center [937, 228] width 13 height 13
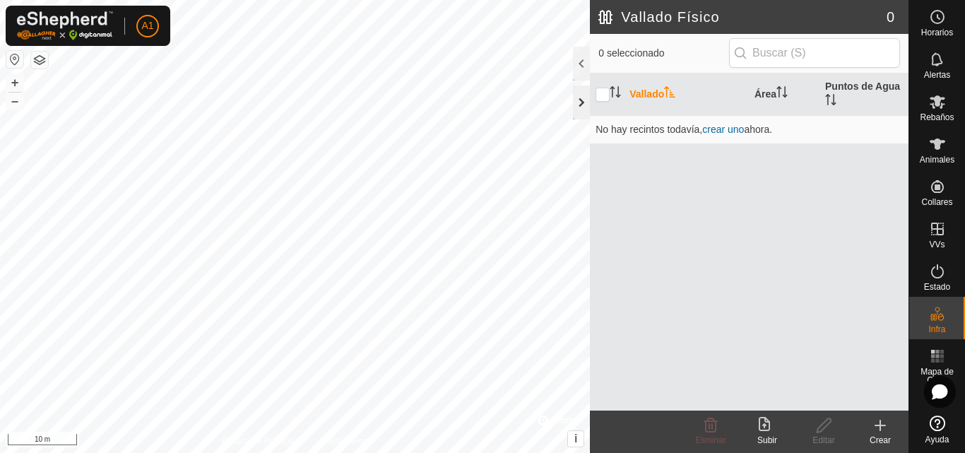
click at [583, 102] on div at bounding box center [581, 102] width 17 height 34
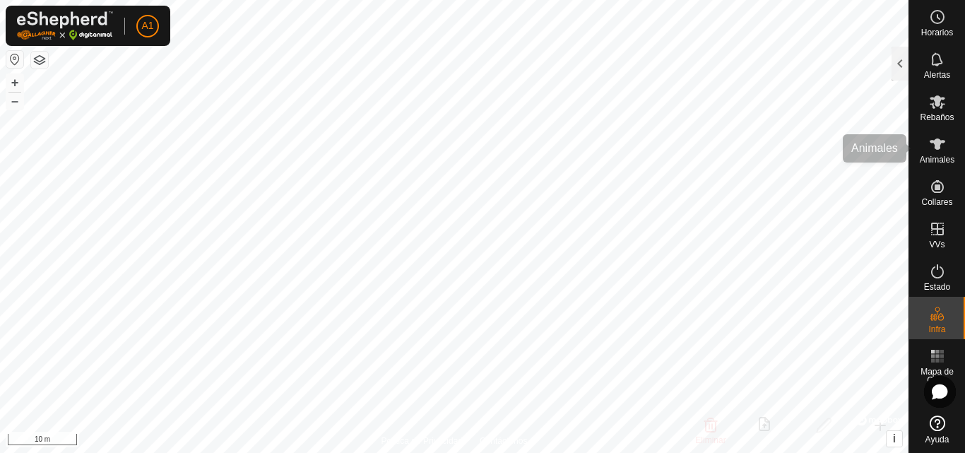
click at [964, 112] on div "Rebaños" at bounding box center [937, 106] width 56 height 42
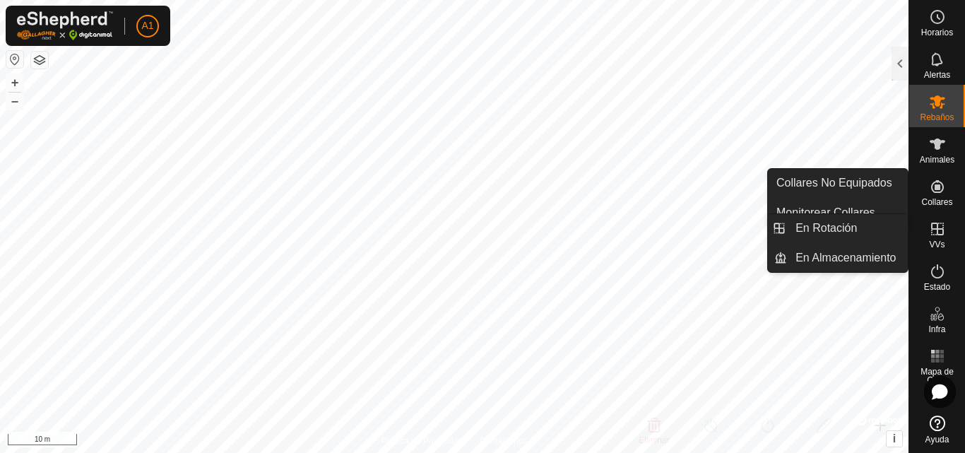
click at [949, 231] on es-virtualpaddocks-svg-icon at bounding box center [937, 229] width 25 height 23
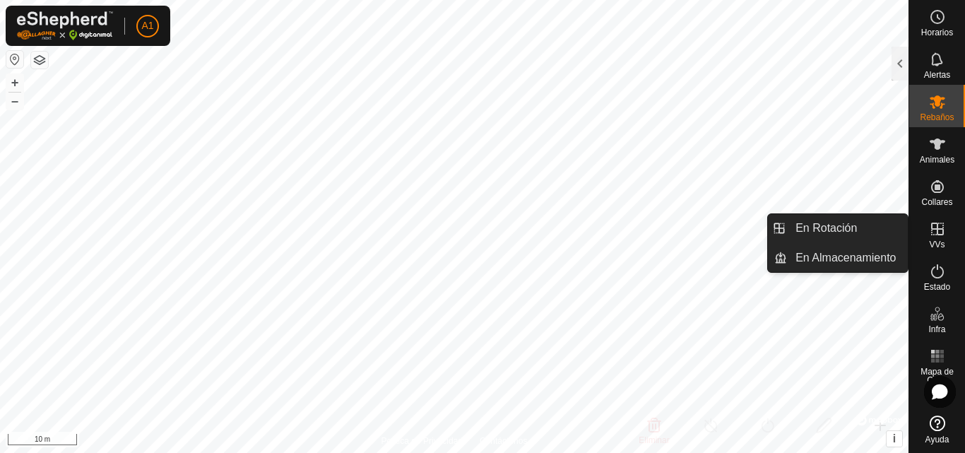
click at [946, 237] on es-virtualpaddocks-svg-icon at bounding box center [937, 229] width 25 height 23
click at [939, 237] on icon at bounding box center [937, 228] width 17 height 17
click at [881, 230] on link "En Rotación" at bounding box center [847, 228] width 121 height 28
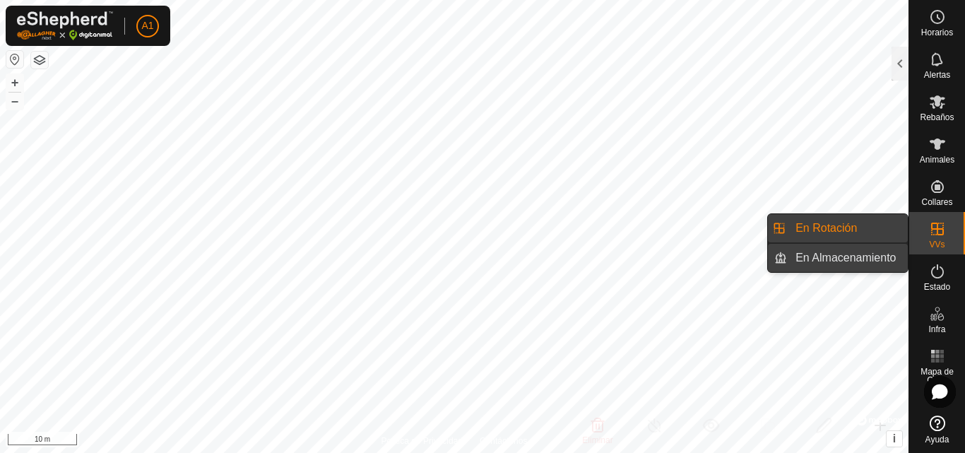
click at [882, 249] on link "En Almacenamiento" at bounding box center [847, 258] width 121 height 28
click at [872, 230] on link "En Rotación" at bounding box center [847, 228] width 121 height 28
click at [876, 255] on link "En Almacenamiento" at bounding box center [847, 258] width 121 height 28
click at [876, 234] on link "En Rotación" at bounding box center [847, 228] width 121 height 28
click at [874, 256] on link "En Almacenamiento" at bounding box center [847, 258] width 121 height 28
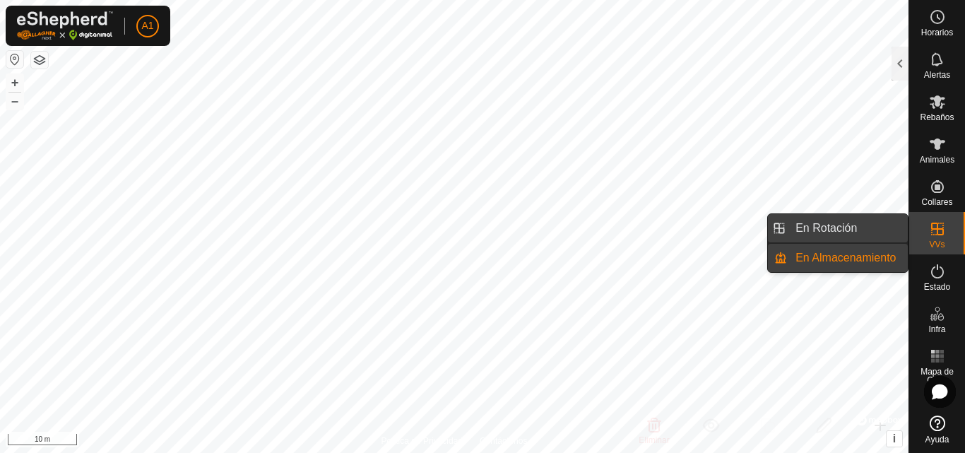
click at [872, 234] on link "En Rotación" at bounding box center [847, 228] width 121 height 28
click at [863, 230] on link "En Rotación" at bounding box center [847, 228] width 121 height 28
click at [864, 250] on link "En Almacenamiento" at bounding box center [847, 258] width 121 height 28
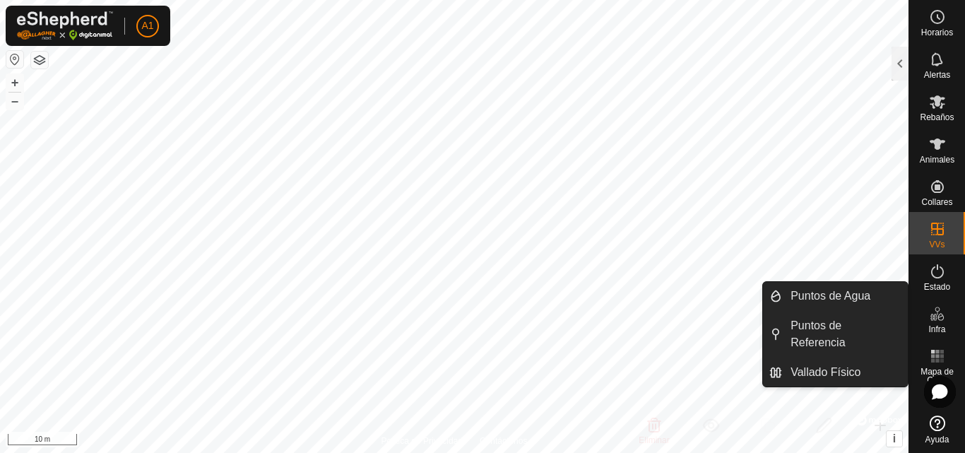
click at [941, 320] on icon at bounding box center [940, 317] width 6 height 8
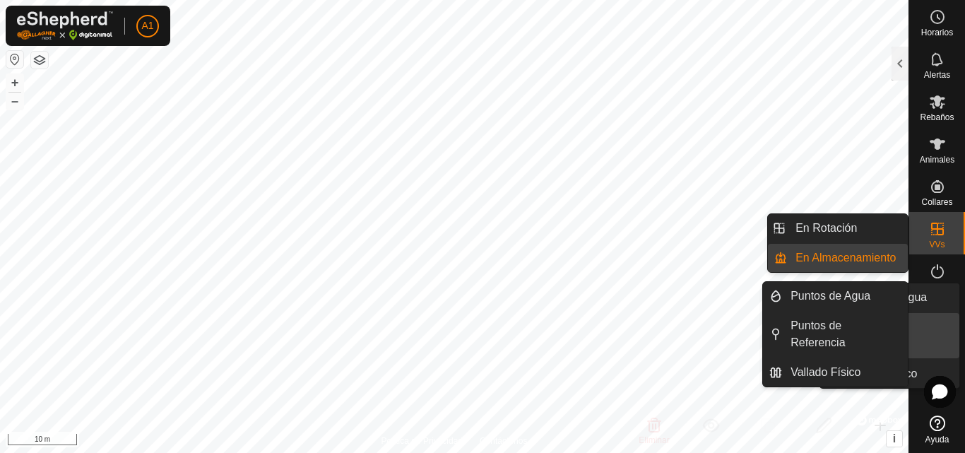
click at [937, 325] on span "Infra" at bounding box center [936, 329] width 17 height 8
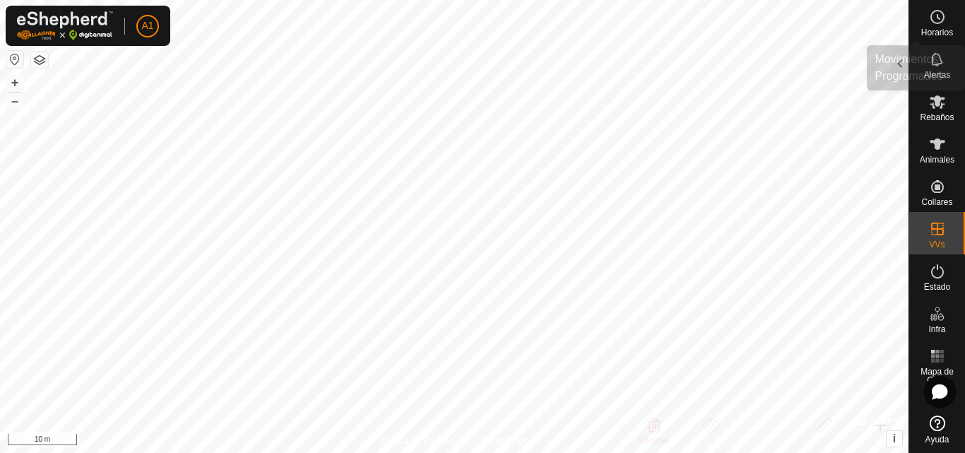
click at [938, 30] on span "Horarios" at bounding box center [937, 32] width 32 height 8
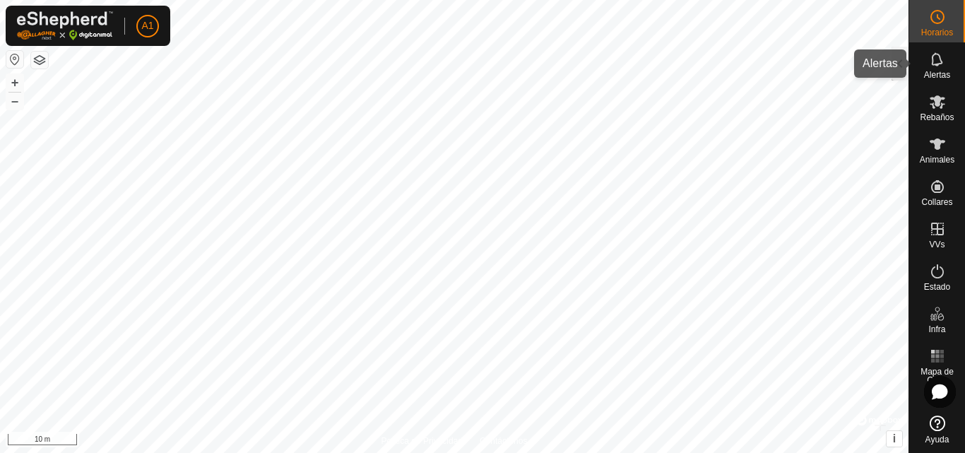
click at [944, 52] on icon at bounding box center [937, 59] width 17 height 17
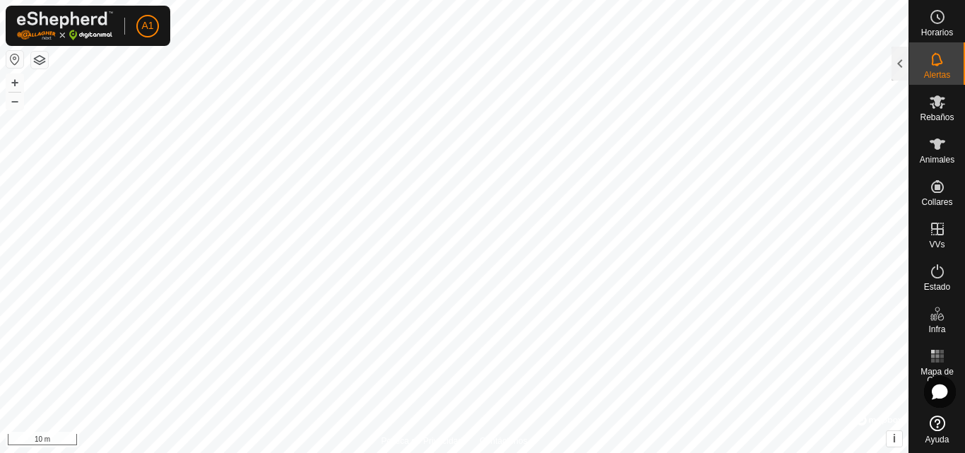
click at [954, 98] on div "Rebaños" at bounding box center [937, 106] width 56 height 42
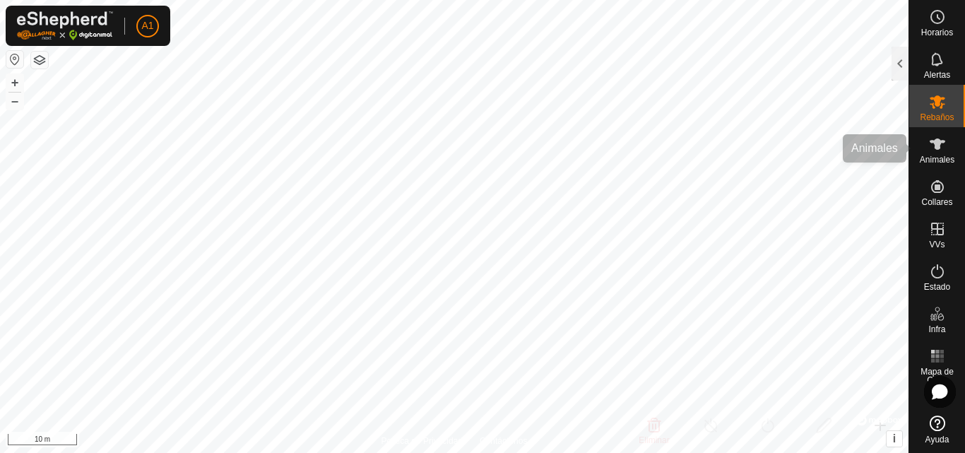
click at [960, 143] on div "Animales" at bounding box center [937, 148] width 56 height 42
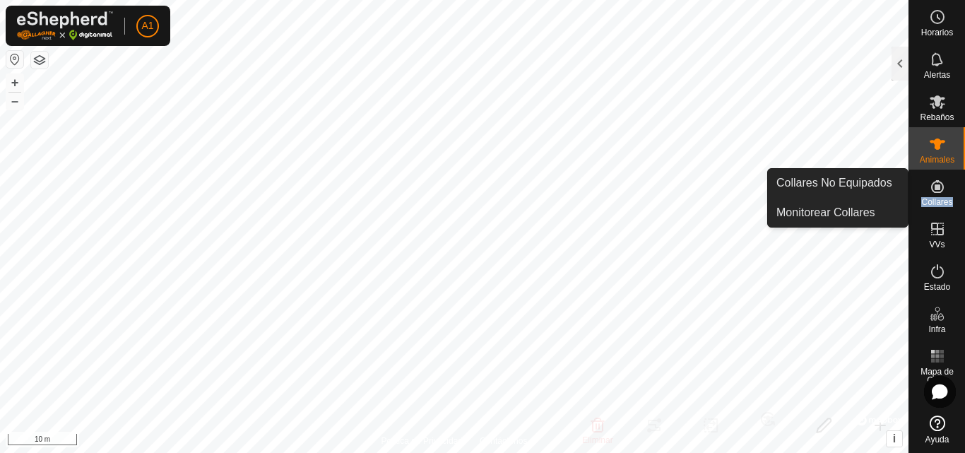
click at [950, 191] on div "Collares" at bounding box center [937, 191] width 56 height 42
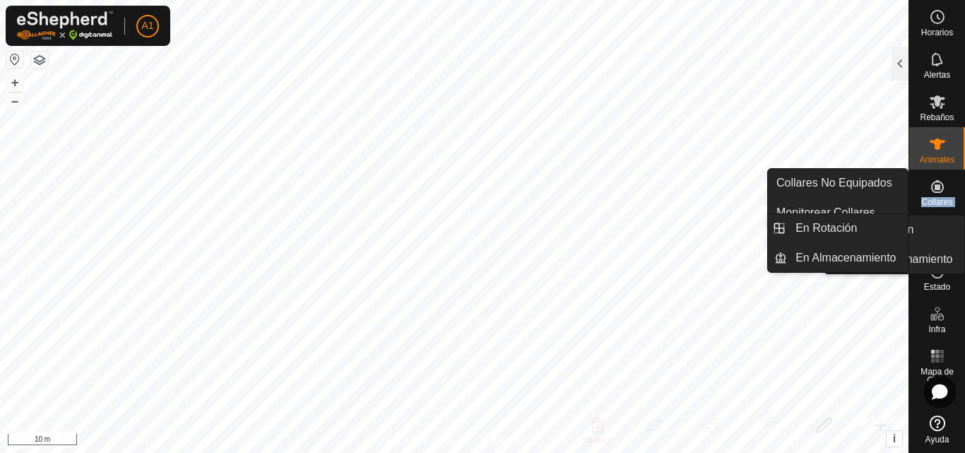
click at [944, 241] on span "VVs" at bounding box center [937, 244] width 16 height 8
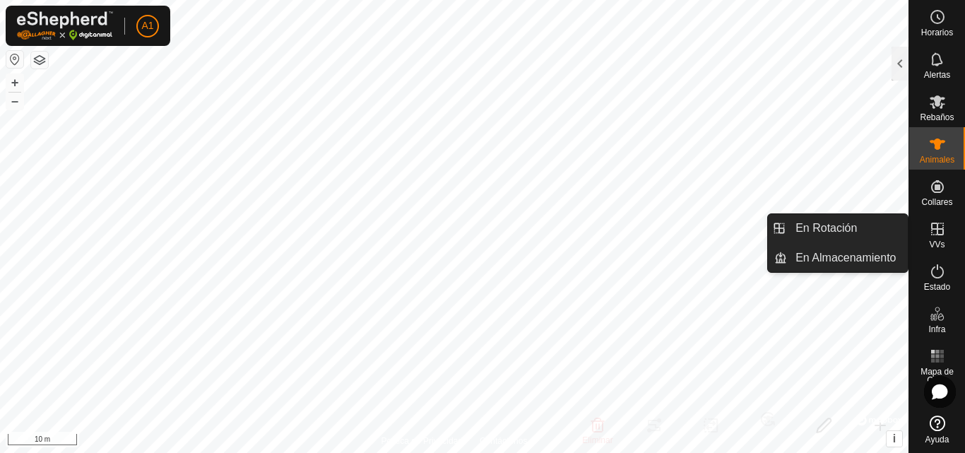
click at [944, 241] on span "VVs" at bounding box center [937, 244] width 16 height 8
click at [949, 283] on span "Estado" at bounding box center [937, 287] width 26 height 8
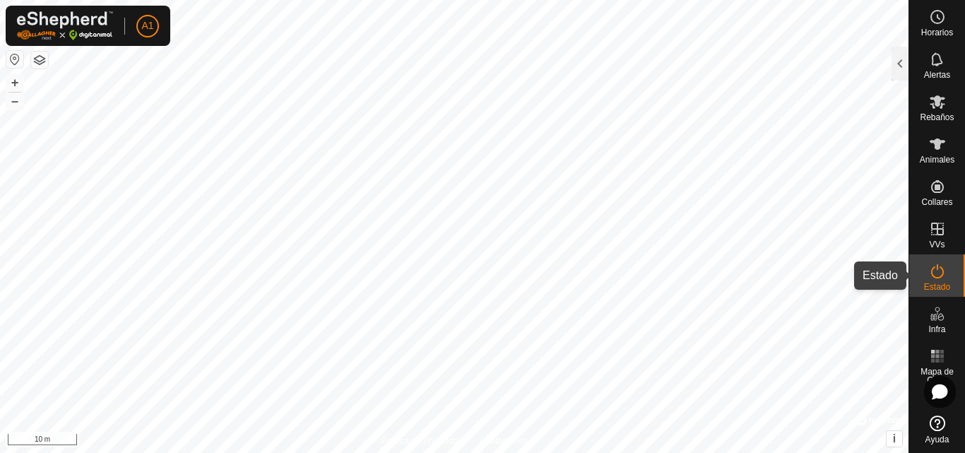
click at [941, 280] on es-activation-svg-icon at bounding box center [937, 271] width 25 height 23
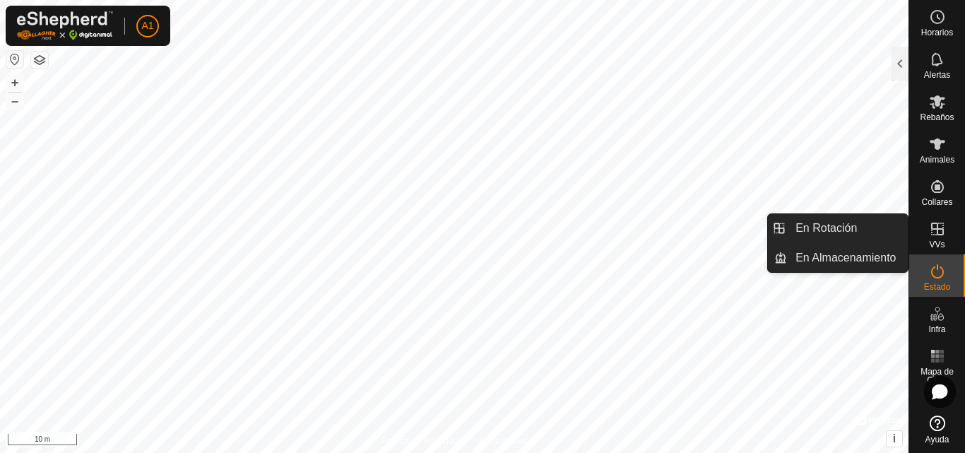
click at [939, 238] on es-virtualpaddocks-svg-icon at bounding box center [937, 229] width 25 height 23
click at [939, 271] on icon at bounding box center [937, 271] width 17 height 17
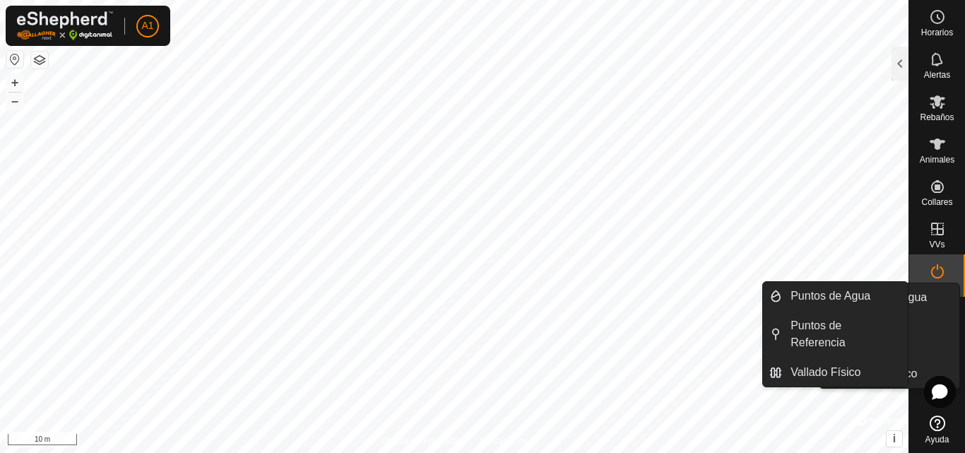
click at [944, 314] on icon at bounding box center [937, 313] width 17 height 17
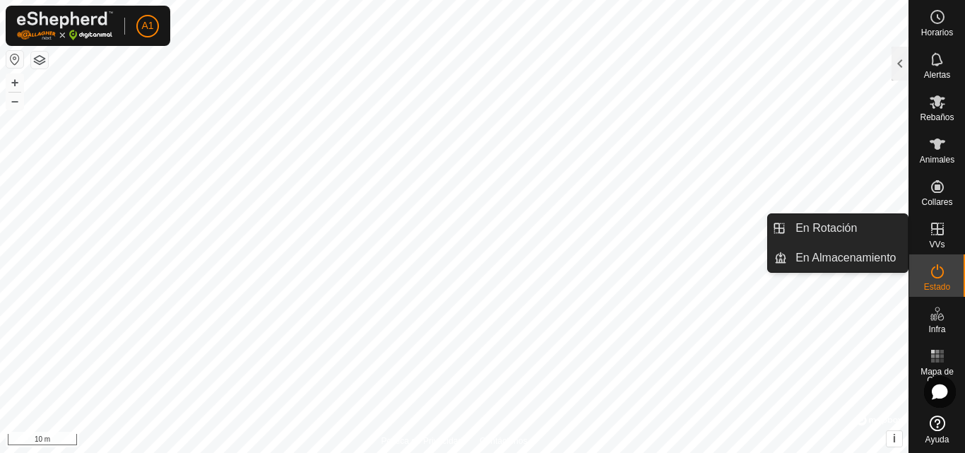
drag, startPoint x: 939, startPoint y: 251, endPoint x: 939, endPoint y: 231, distance: 19.8
click at [939, 231] on icon at bounding box center [937, 228] width 17 height 17
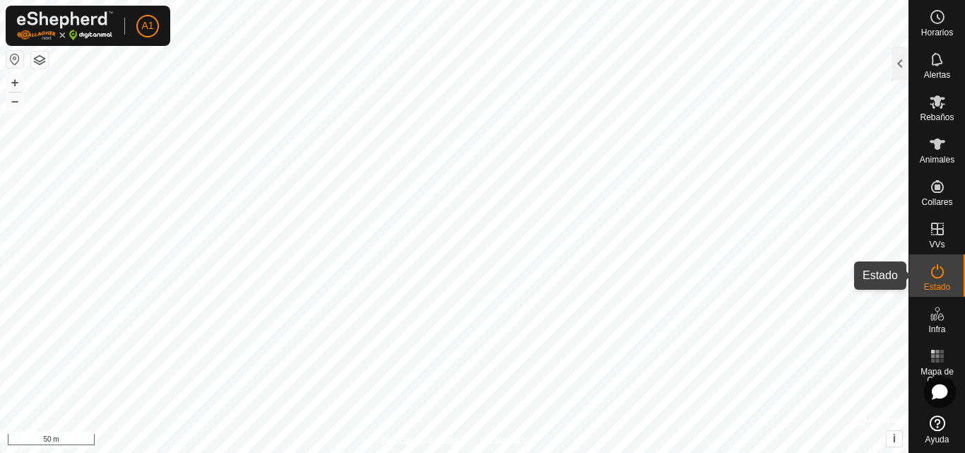
click at [964, 280] on div "Estado" at bounding box center [937, 275] width 56 height 42
click at [901, 54] on div at bounding box center [899, 64] width 17 height 34
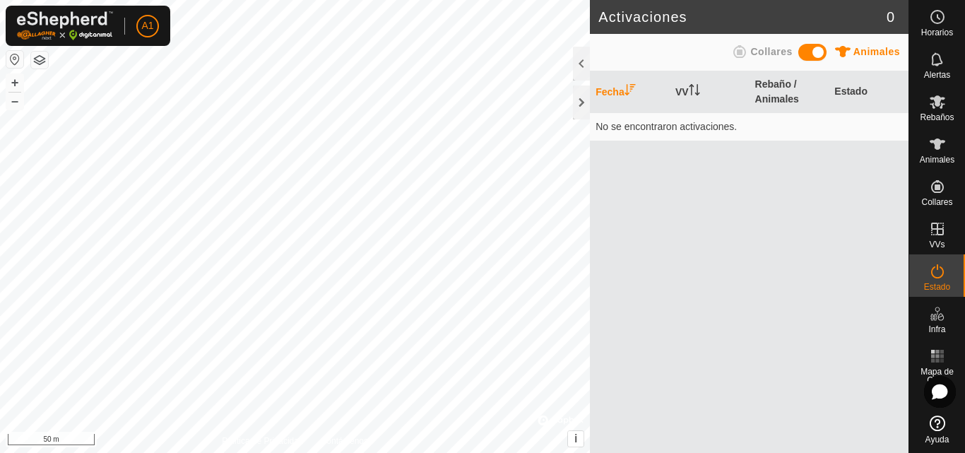
click at [812, 50] on span at bounding box center [812, 52] width 28 height 17
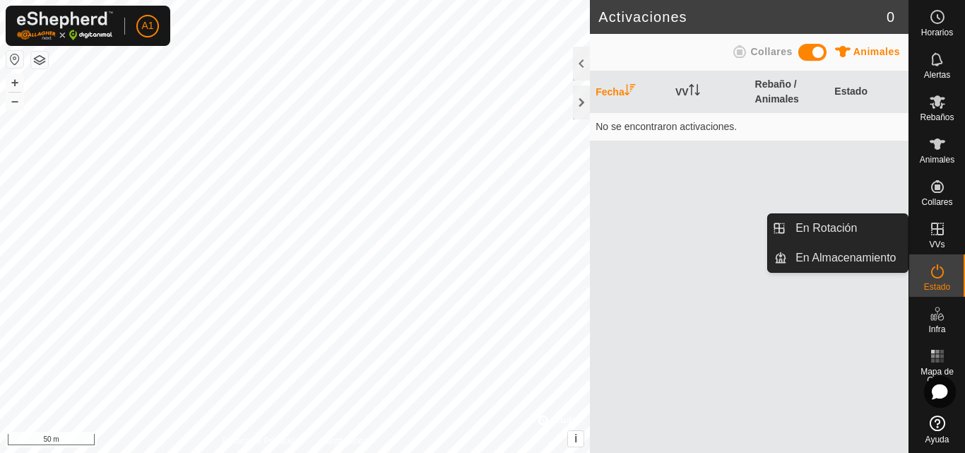
click at [942, 133] on es-animals-svg-icon at bounding box center [937, 144] width 25 height 23
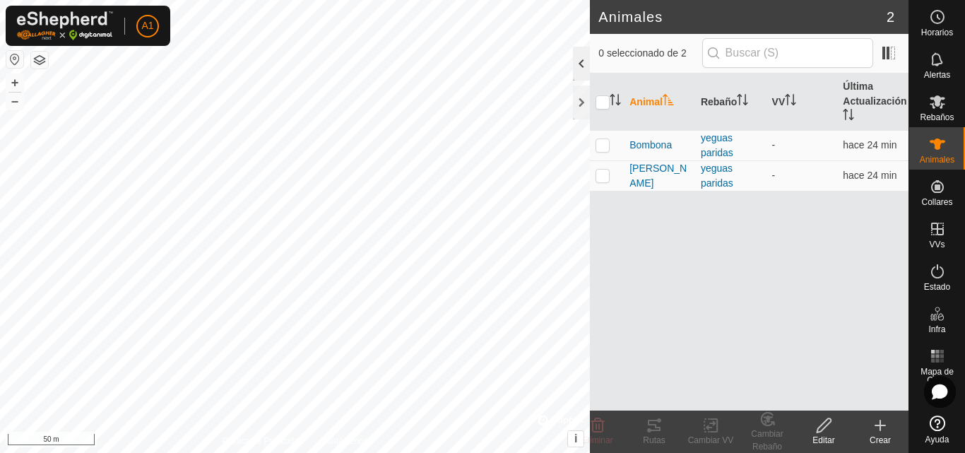
click at [578, 71] on div at bounding box center [581, 64] width 17 height 34
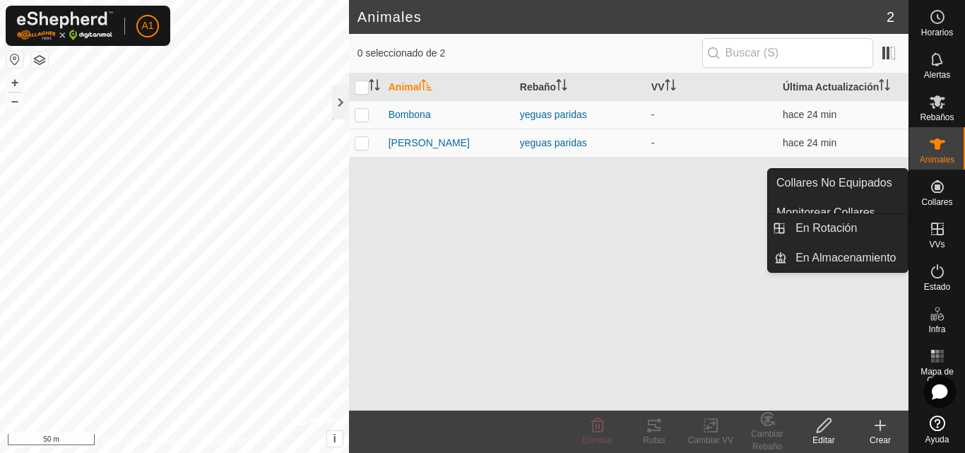
click at [937, 235] on icon at bounding box center [937, 228] width 17 height 17
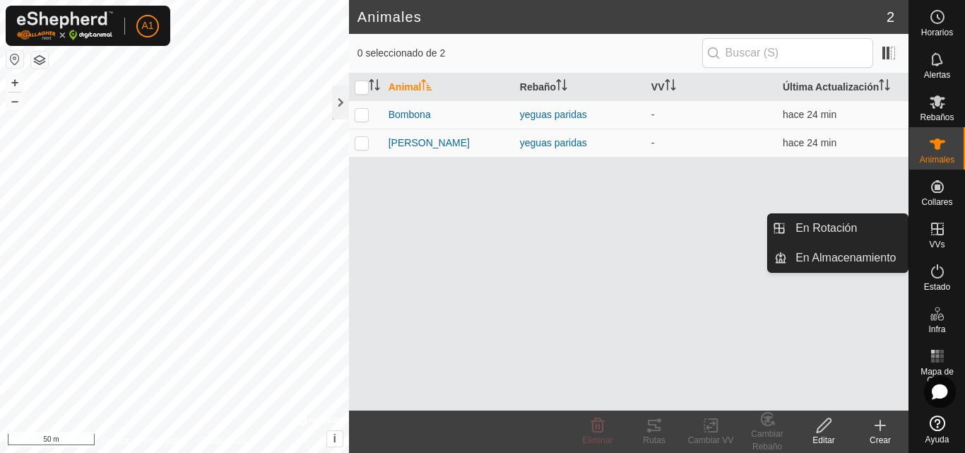
click at [937, 235] on icon at bounding box center [937, 228] width 17 height 17
click at [877, 232] on link "En Rotación" at bounding box center [847, 228] width 121 height 28
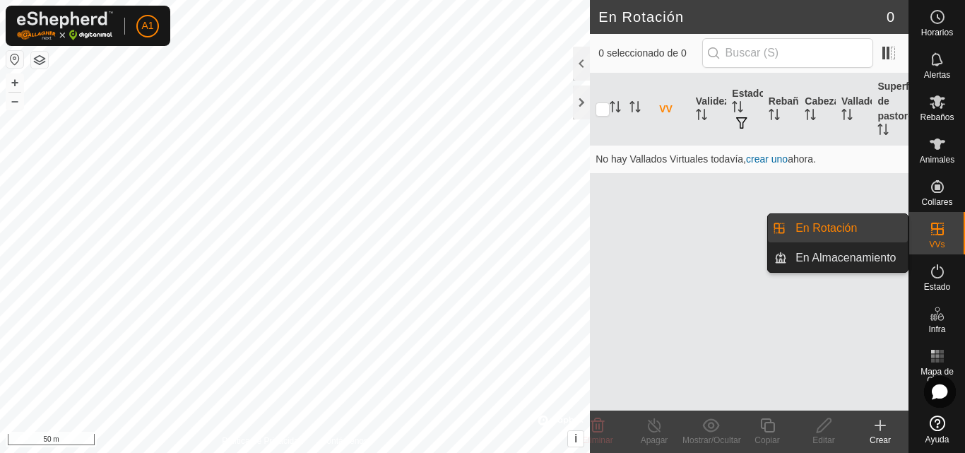
click at [895, 251] on link "En Almacenamiento" at bounding box center [847, 258] width 121 height 28
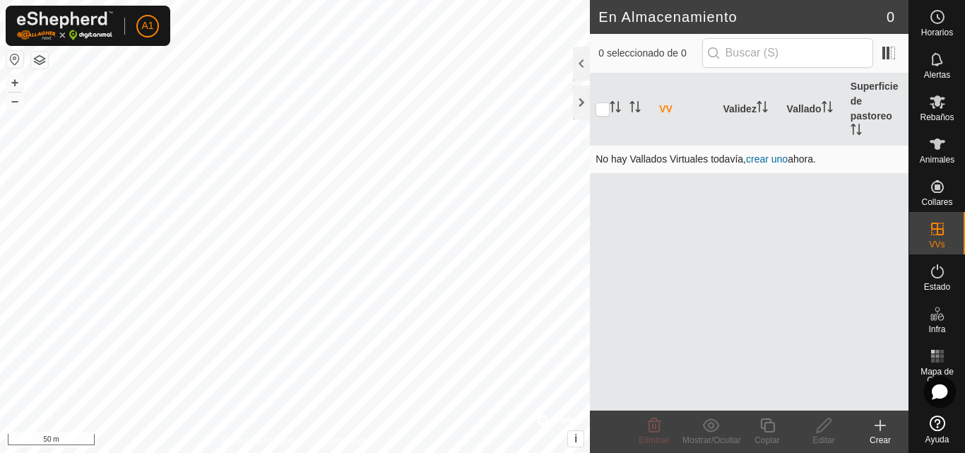
click at [769, 157] on link "crear uno" at bounding box center [767, 158] width 42 height 11
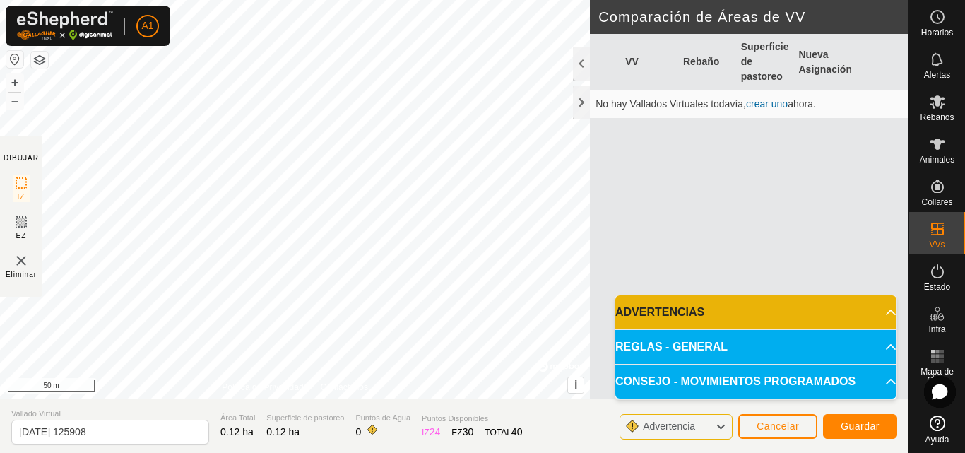
click at [883, 344] on p-accordion-header "REGLAS - GENERAL" at bounding box center [755, 347] width 281 height 34
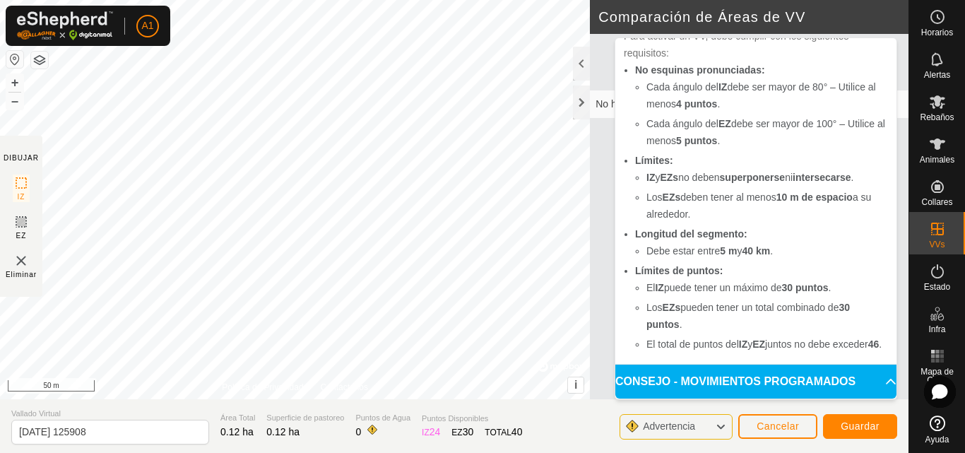
scroll to position [105, 0]
click at [779, 378] on p-accordion-header "CONSEJO - MOVIMIENTOS PROGRAMADOS" at bounding box center [755, 381] width 281 height 34
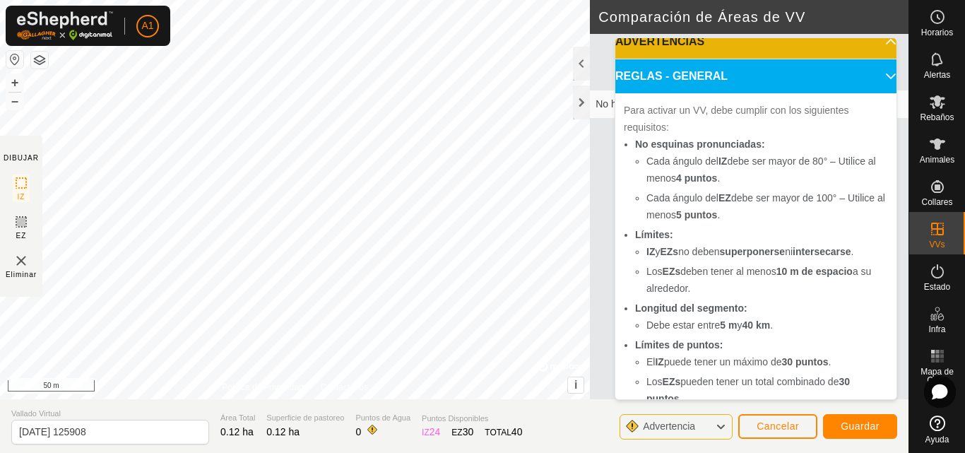
scroll to position [0, 0]
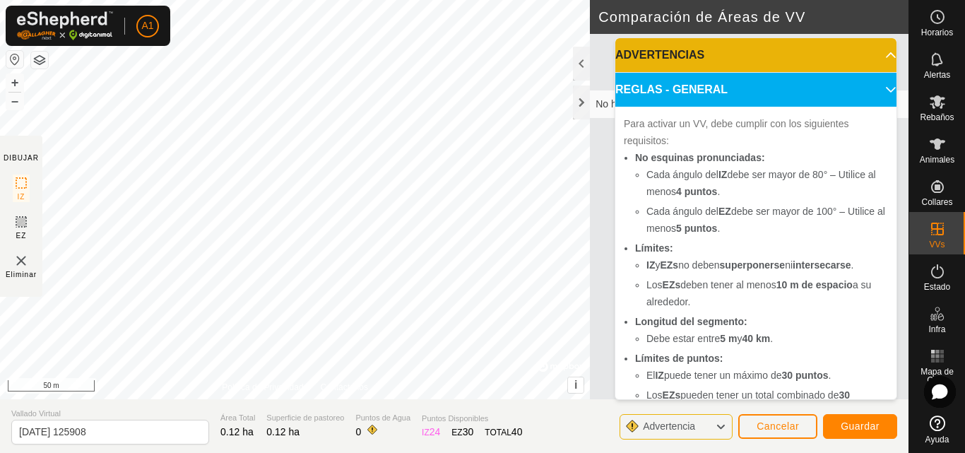
click at [873, 57] on p-accordion-header "ADVERTENCIAS" at bounding box center [755, 55] width 281 height 34
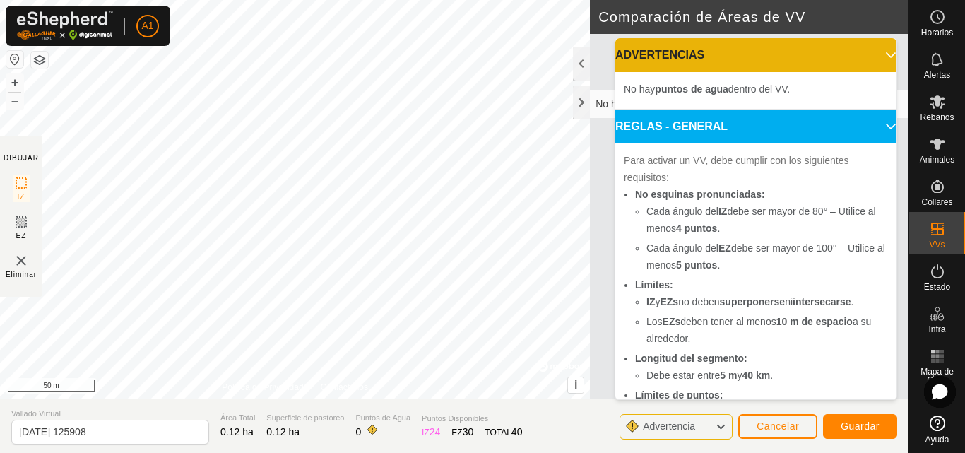
click at [593, 172] on div "VV Rebaño Superficie de pastoreo Nueva Asignación No hay Vallados Virtuales tod…" at bounding box center [749, 233] width 319 height 399
click at [870, 50] on p-accordion-header "ADVERTENCIAS" at bounding box center [755, 55] width 281 height 34
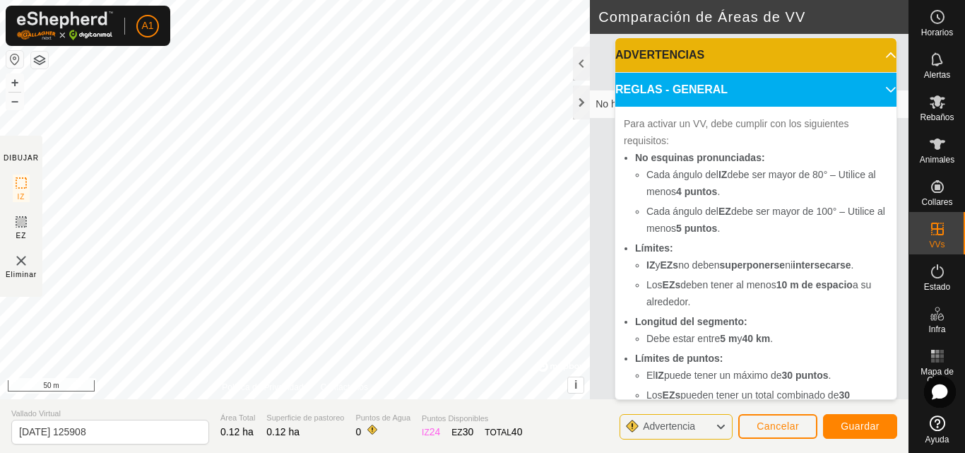
click at [874, 94] on p-accordion-header "REGLAS - GENERAL" at bounding box center [755, 90] width 281 height 34
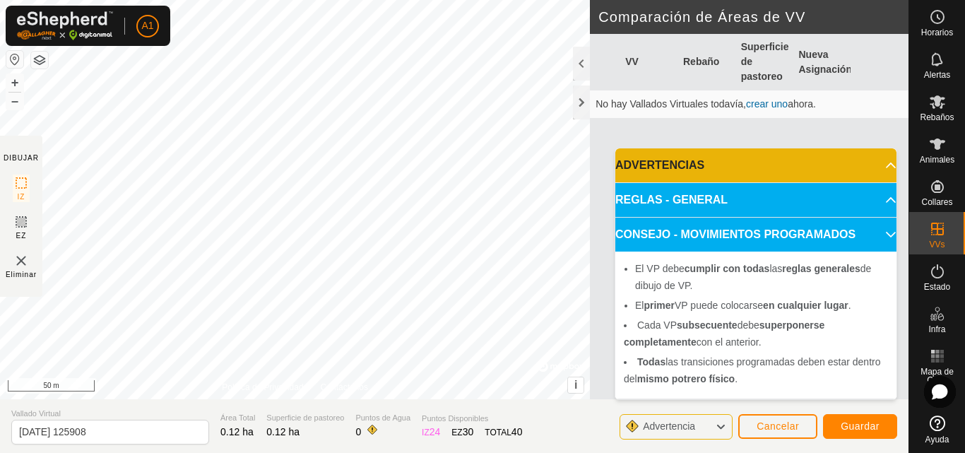
click at [883, 237] on p-accordion-header "CONSEJO - MOVIMIENTOS PROGRAMADOS" at bounding box center [755, 235] width 281 height 34
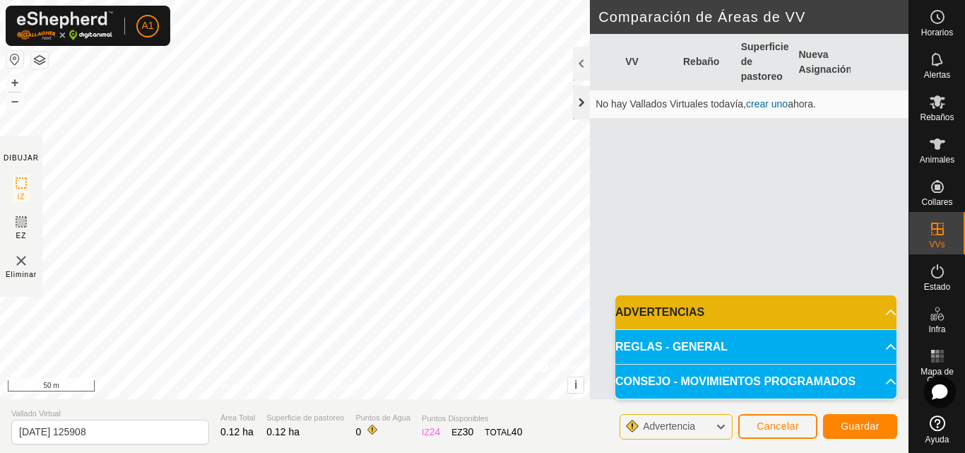
click at [587, 100] on div at bounding box center [581, 102] width 17 height 34
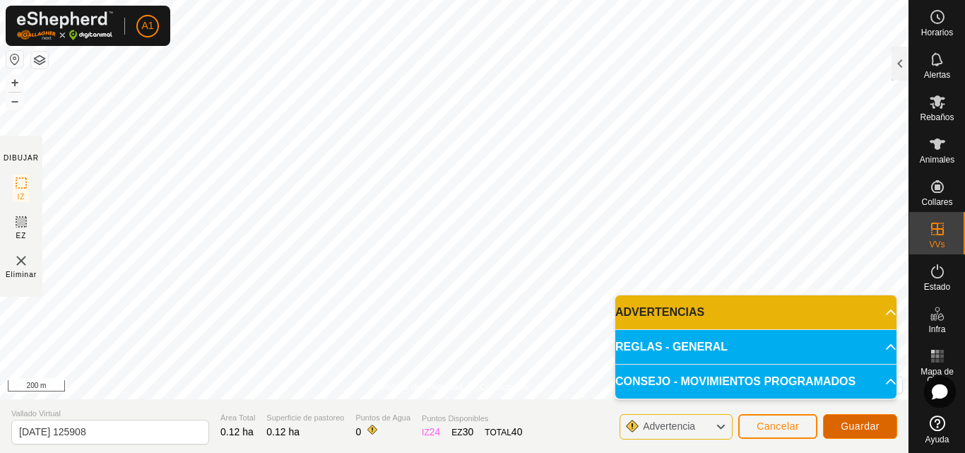
click at [858, 426] on span "Guardar" at bounding box center [859, 425] width 39 height 11
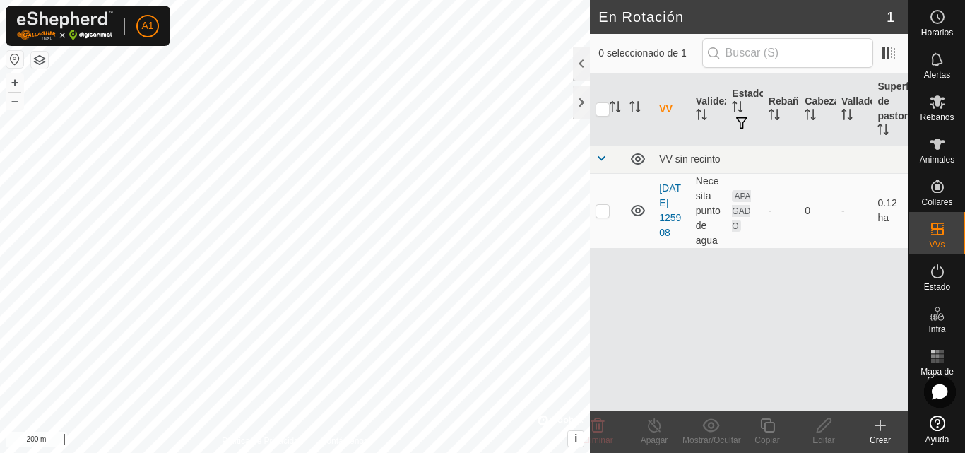
click at [881, 430] on icon at bounding box center [880, 425] width 17 height 17
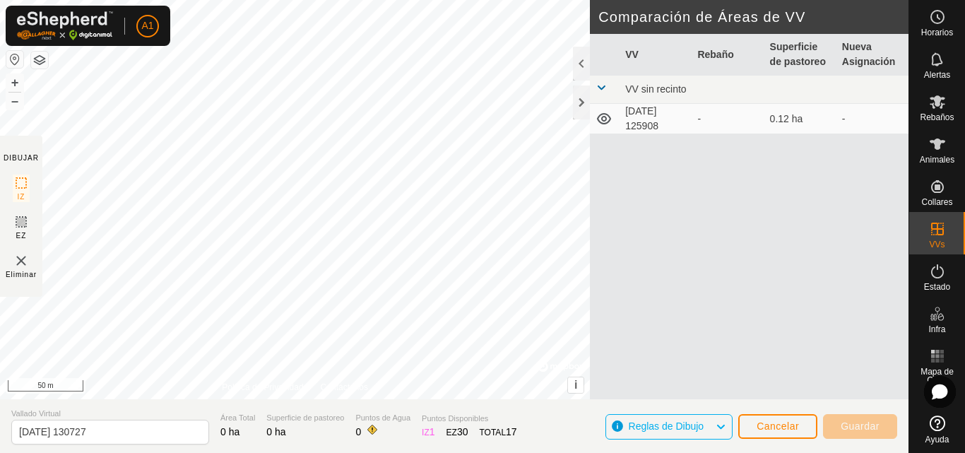
click at [10, 265] on div "Eliminar" at bounding box center [21, 266] width 31 height 28
click at [17, 266] on img at bounding box center [21, 260] width 17 height 17
click at [21, 260] on img at bounding box center [21, 260] width 17 height 17
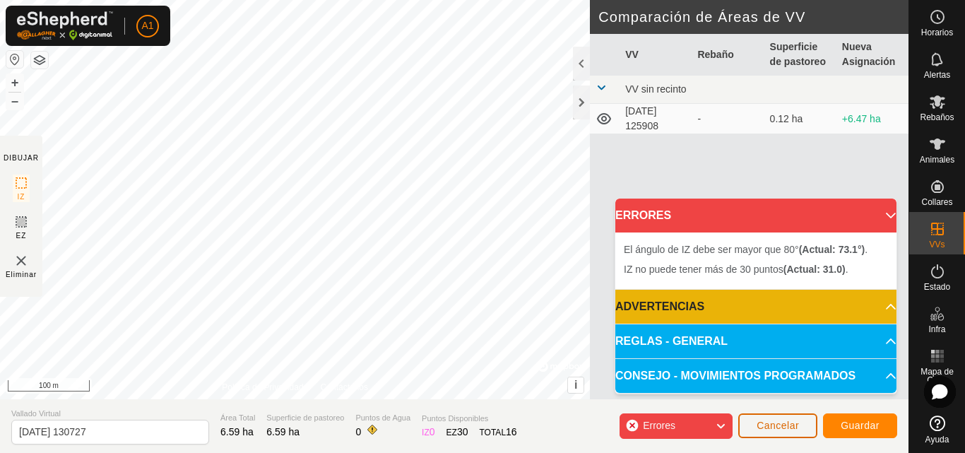
click at [817, 420] on button "Cancelar" at bounding box center [777, 425] width 79 height 25
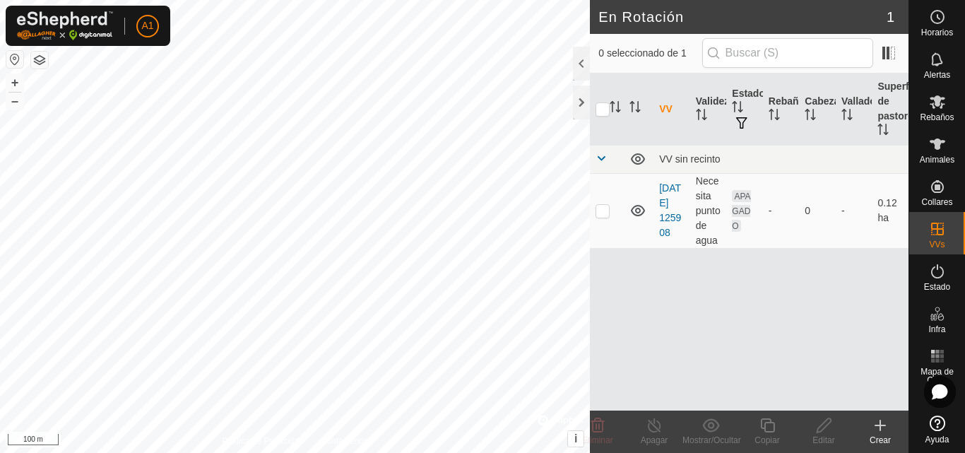
click at [360, 452] on html "A1 Horarios Alertas Rebaños Animales Collares VVs Estado Infra Mapa de Calor Ay…" at bounding box center [482, 226] width 965 height 453
click at [109, 452] on html "A1 Horarios Alertas Rebaños Animales Collares VVs Estado Infra Mapa de Calor Ay…" at bounding box center [482, 226] width 965 height 453
click at [886, 427] on icon at bounding box center [880, 425] width 17 height 17
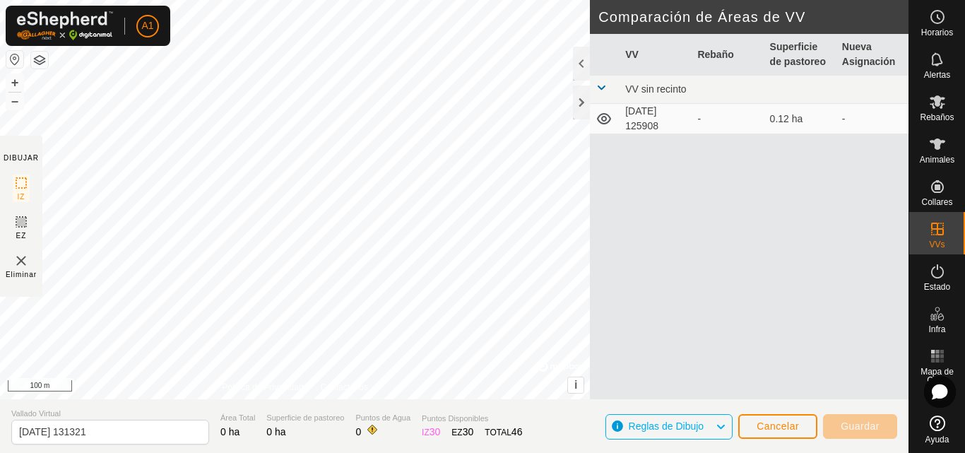
click at [670, 429] on span "Reglas de Dibujo" at bounding box center [667, 425] width 76 height 11
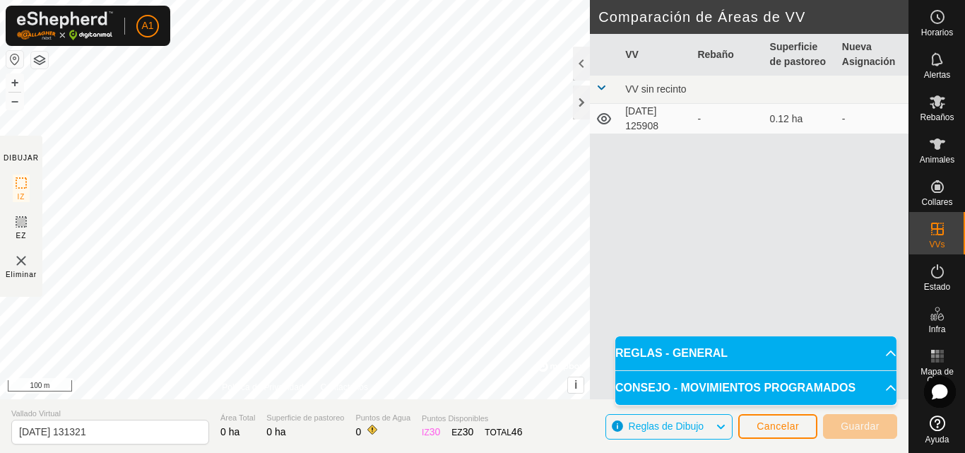
click at [711, 350] on p-accordion-header "REGLAS - GENERAL" at bounding box center [755, 353] width 281 height 34
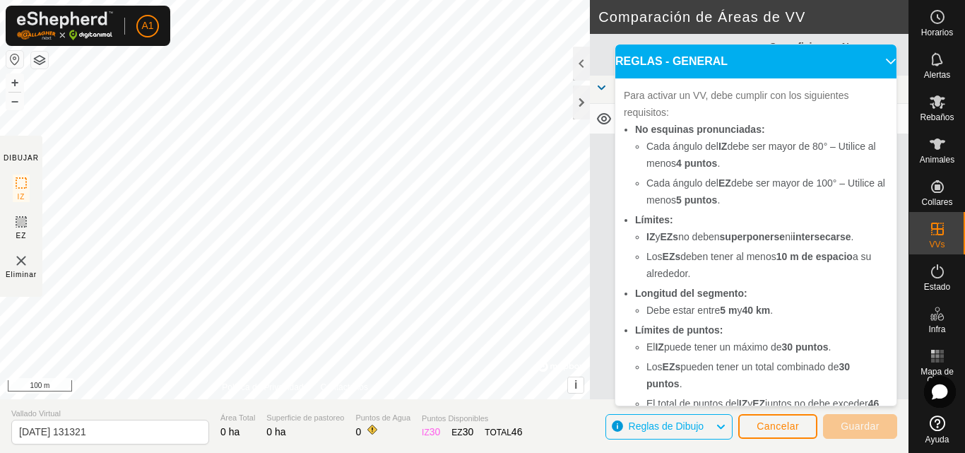
scroll to position [70, 0]
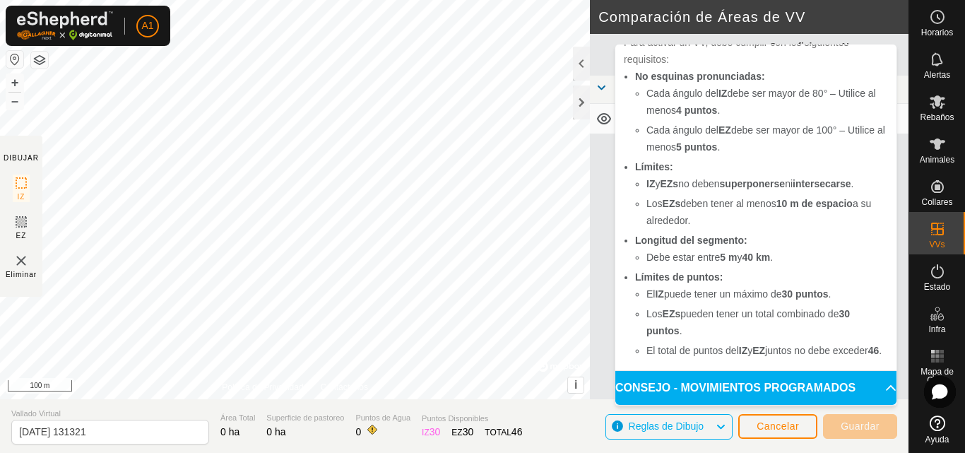
click at [766, 381] on p-accordion-header "CONSEJO - MOVIMIENTOS PROGRAMADOS" at bounding box center [755, 388] width 281 height 34
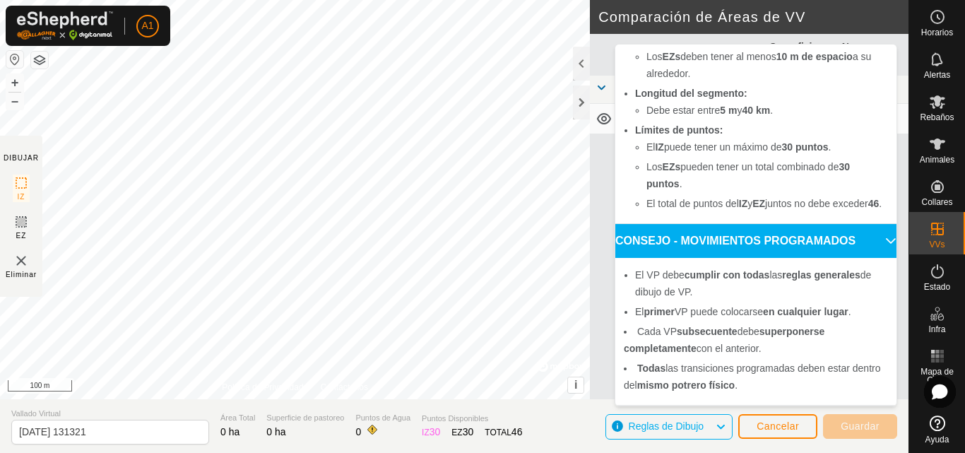
scroll to position [217, 0]
click at [775, 428] on span "Cancelar" at bounding box center [777, 425] width 42 height 11
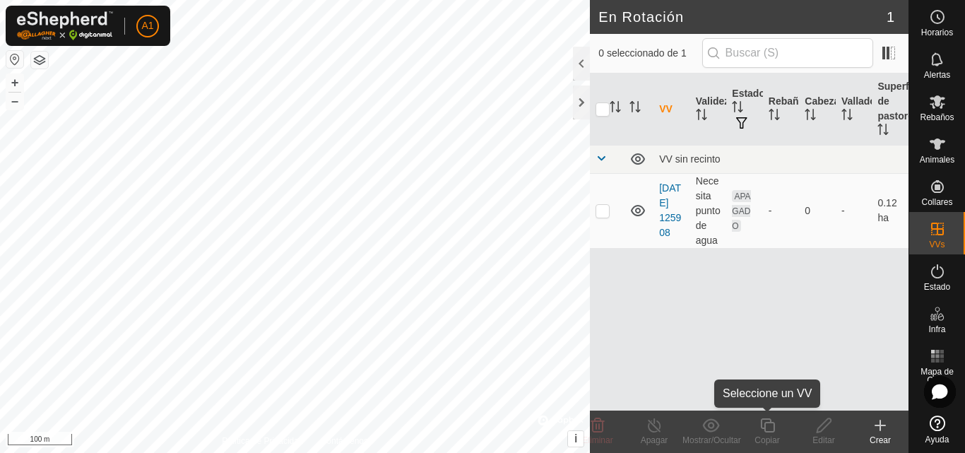
click at [775, 435] on div "Copiar" at bounding box center [767, 440] width 57 height 13
click at [578, 439] on button "i" at bounding box center [576, 439] width 16 height 16
click at [884, 423] on icon at bounding box center [880, 425] width 17 height 17
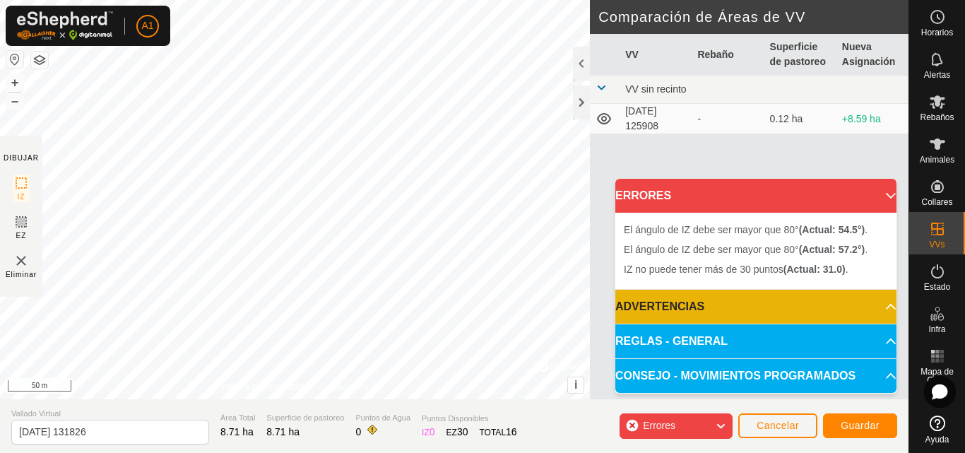
click at [702, 309] on p-accordion-header "ADVERTENCIAS" at bounding box center [755, 307] width 281 height 34
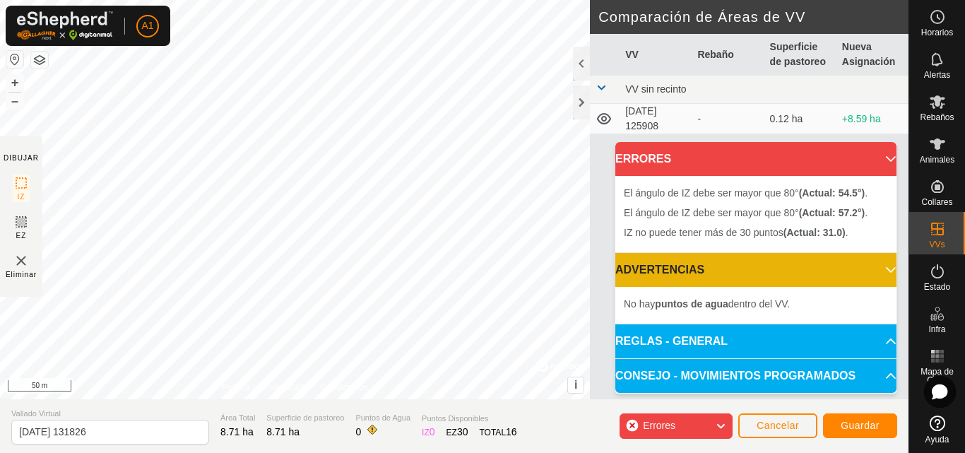
click at [728, 331] on p-accordion-header "REGLAS - GENERAL" at bounding box center [755, 341] width 281 height 34
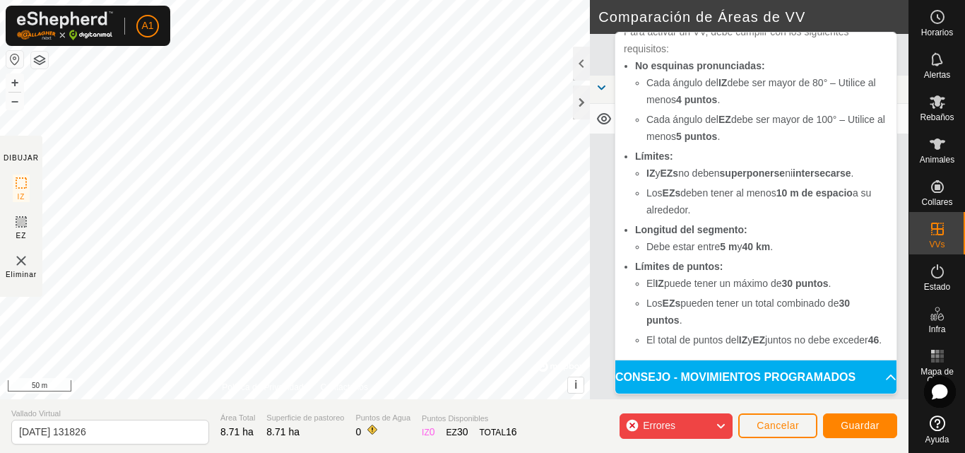
scroll to position [252, 0]
click at [753, 423] on button "Cancelar" at bounding box center [777, 425] width 79 height 25
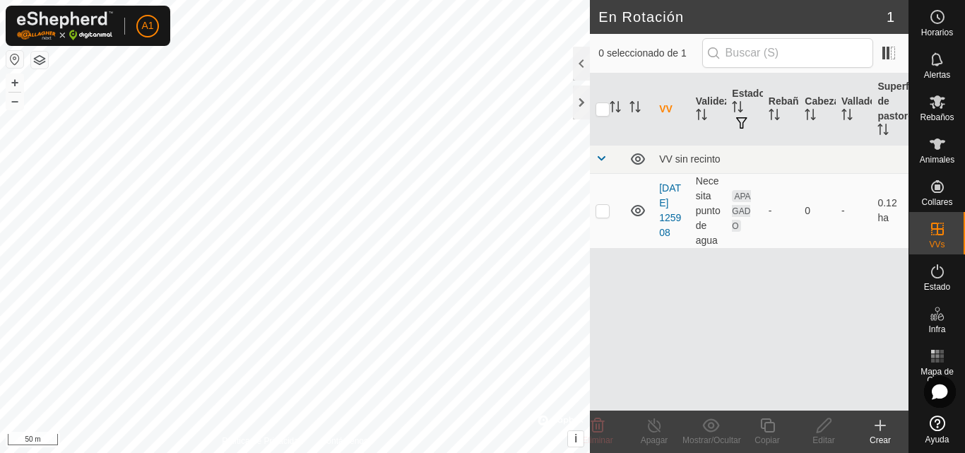
click at [894, 436] on div "Crear" at bounding box center [880, 440] width 57 height 13
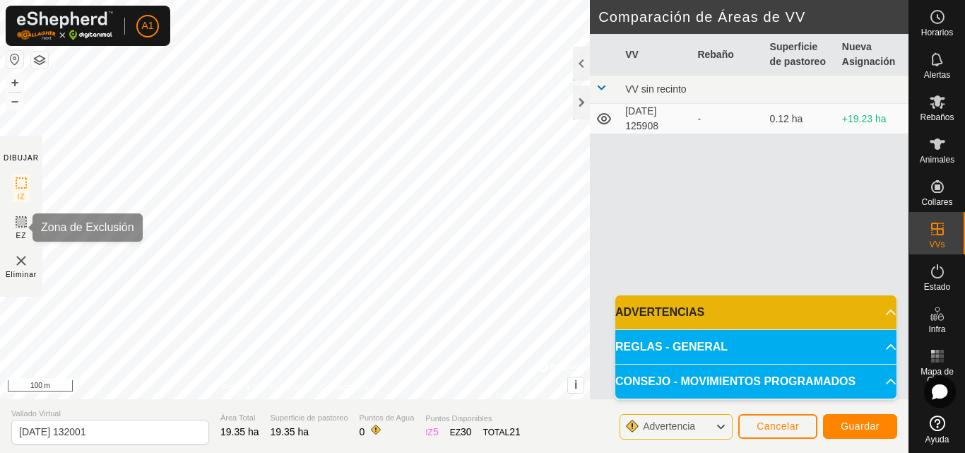
click at [26, 222] on icon at bounding box center [21, 221] width 17 height 17
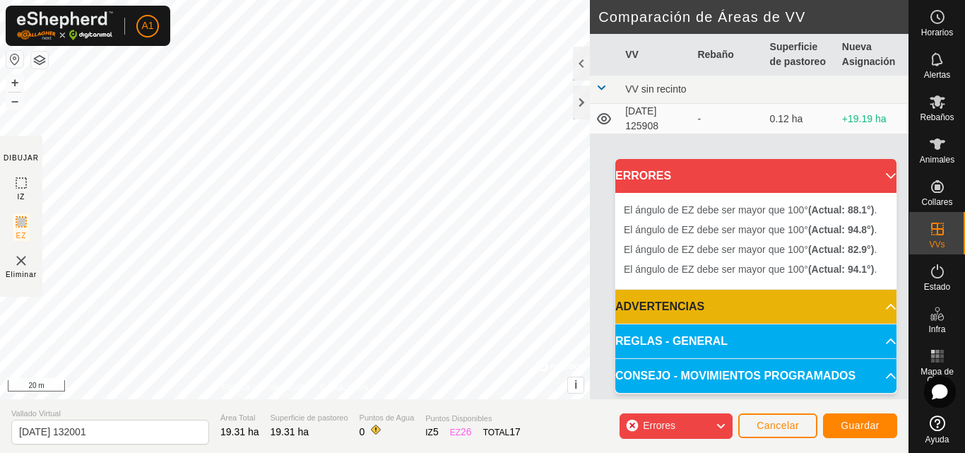
click at [700, 421] on div "Errores" at bounding box center [675, 425] width 113 height 25
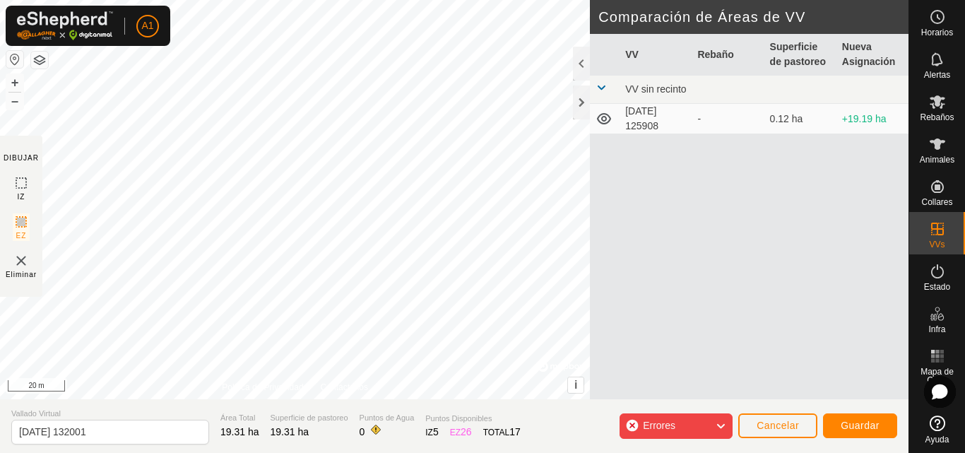
click at [701, 421] on div "Errores" at bounding box center [675, 425] width 113 height 25
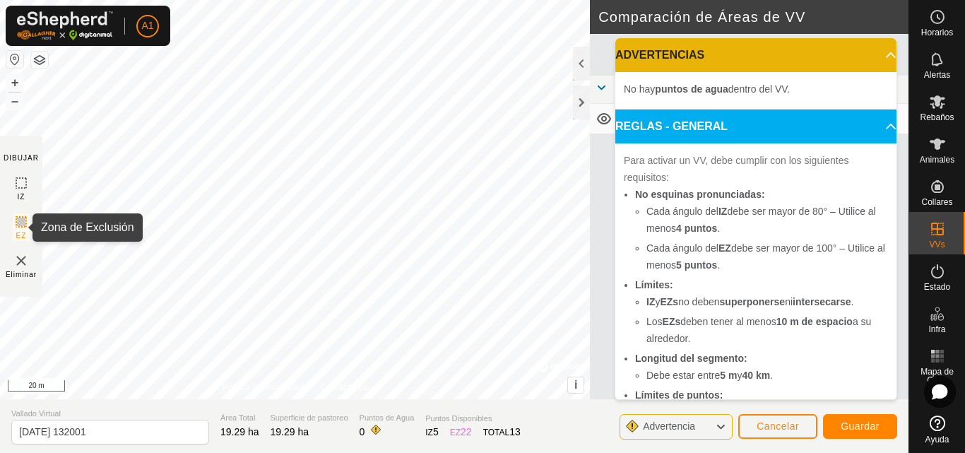
click at [19, 215] on icon at bounding box center [21, 221] width 17 height 17
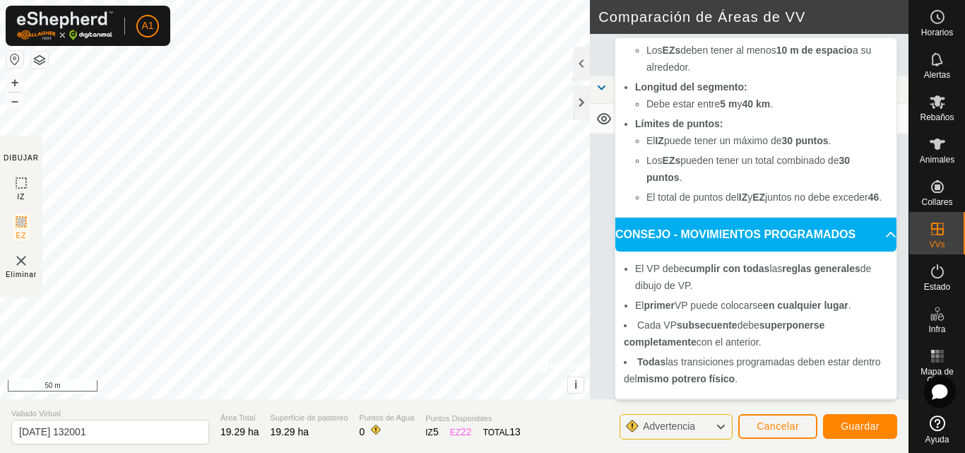
scroll to position [288, 0]
click at [490, 408] on div "DIBUJAR IZ EZ Eliminar Política de Privacidad Contáctenos El [PERSON_NAME] de E…" at bounding box center [454, 226] width 908 height 453
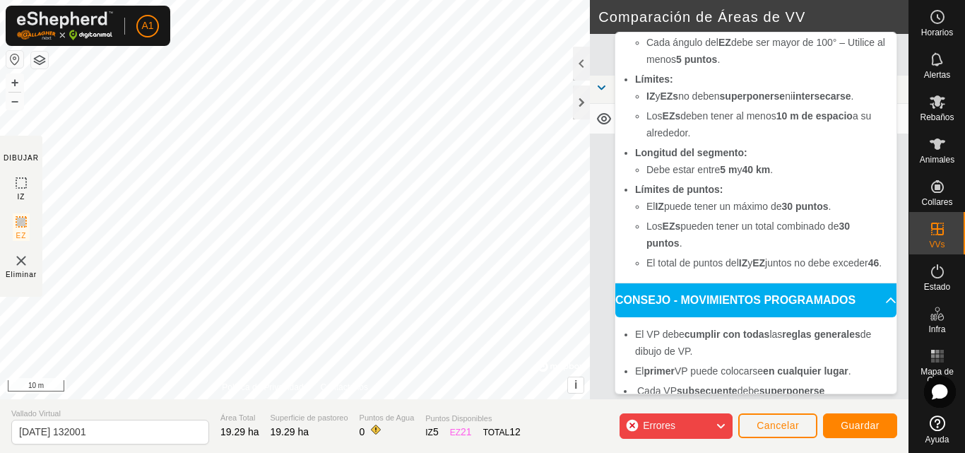
click at [299, 60] on div "Cada segmento debe ser más largo que 5 m (Actual: 4.7 m) . + – ⇧ i © Mapbox , ©…" at bounding box center [295, 199] width 590 height 399
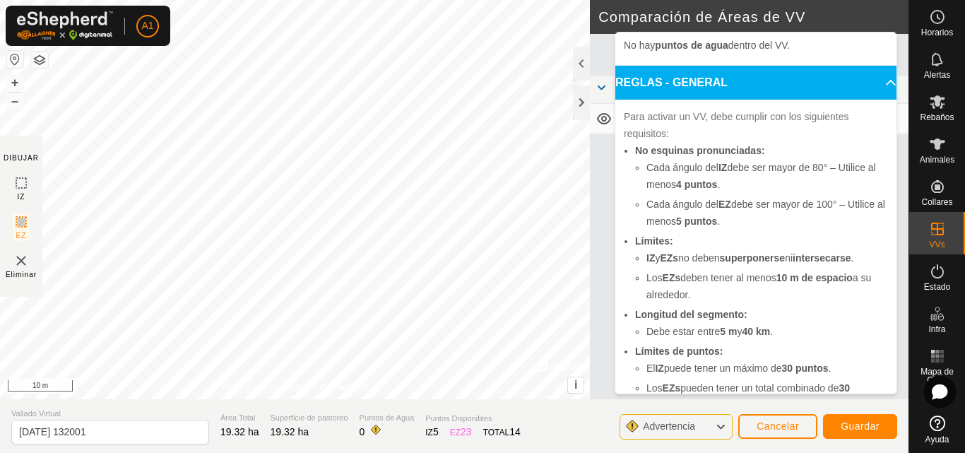
scroll to position [0, 0]
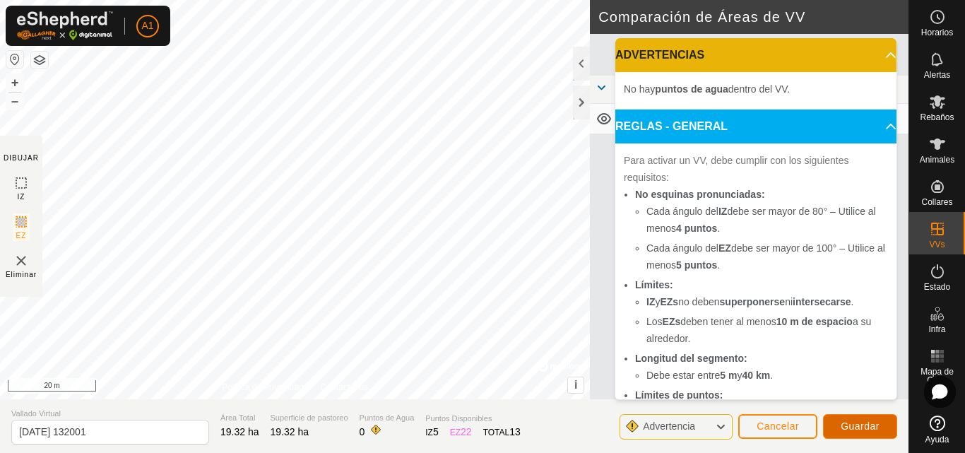
click at [852, 424] on span "Guardar" at bounding box center [859, 425] width 39 height 11
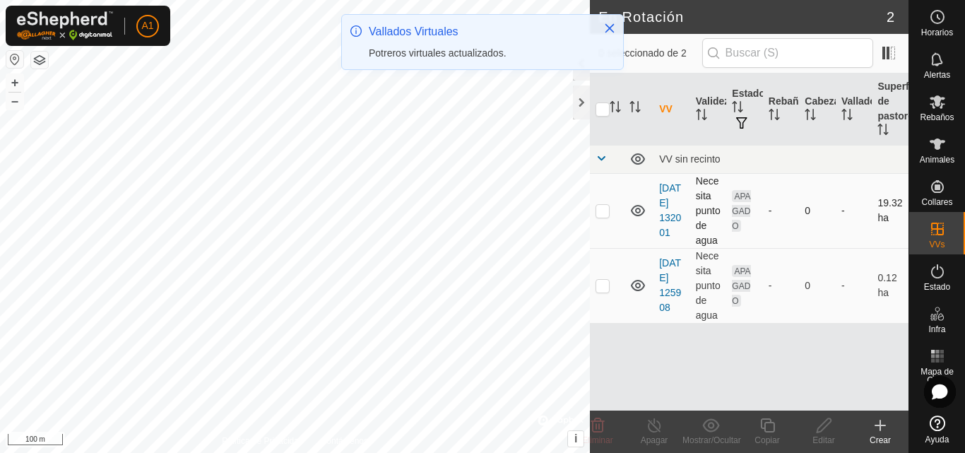
click at [606, 210] on p-checkbox at bounding box center [602, 210] width 14 height 11
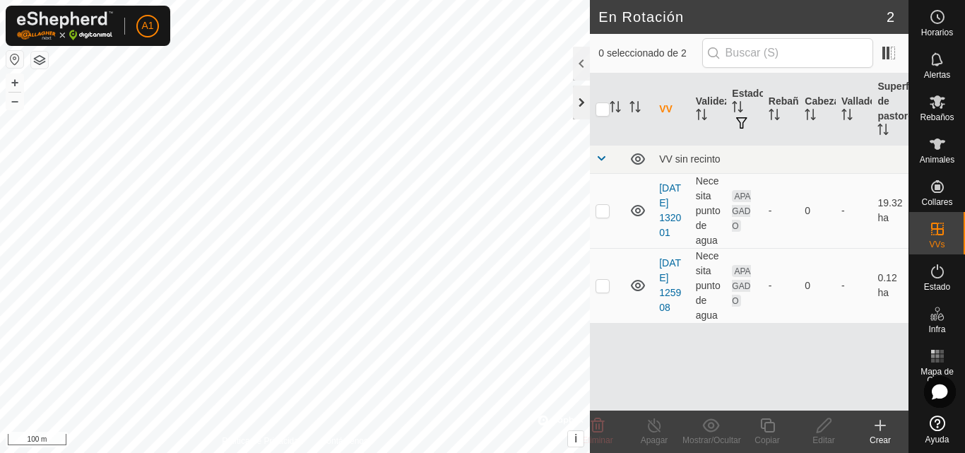
checkbox input "true"
click at [885, 116] on th "Superficie de pastoreo" at bounding box center [890, 109] width 37 height 72
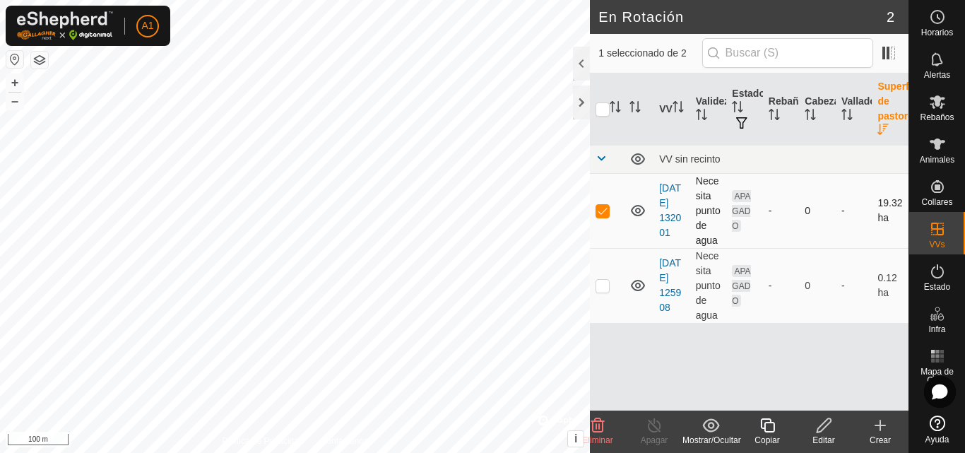
click at [605, 207] on p-checkbox at bounding box center [602, 210] width 14 height 11
click at [856, 118] on th "Vallado" at bounding box center [854, 109] width 37 height 72
click at [845, 111] on icon "Activar para ordenar" at bounding box center [846, 114] width 11 height 11
click at [584, 105] on div at bounding box center [581, 102] width 17 height 34
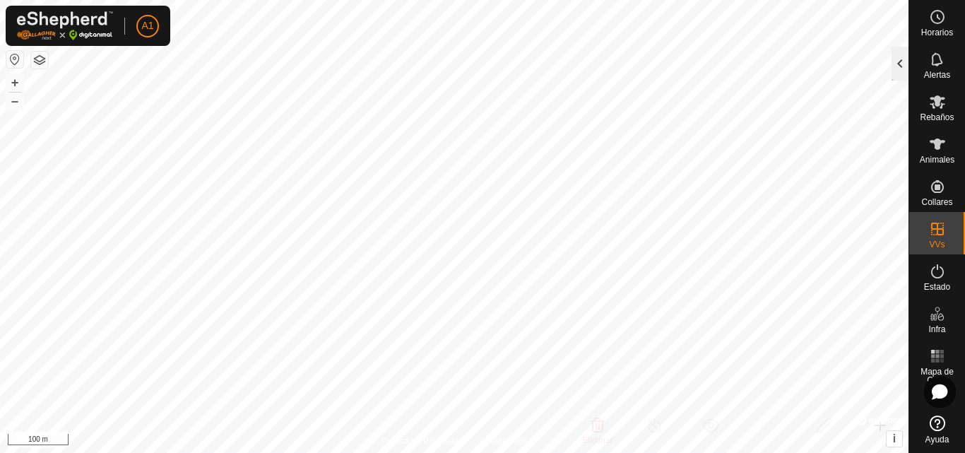
click at [903, 76] on div at bounding box center [899, 64] width 17 height 34
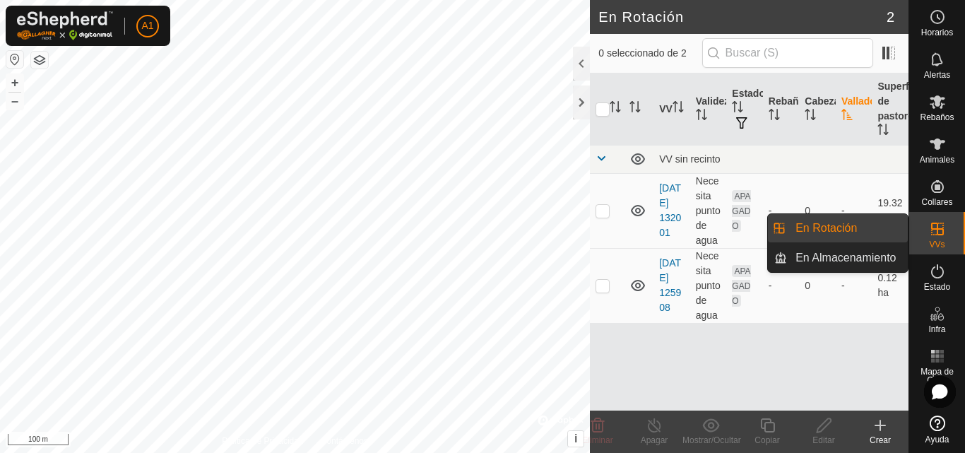
click at [867, 230] on link "En Rotación" at bounding box center [847, 228] width 121 height 28
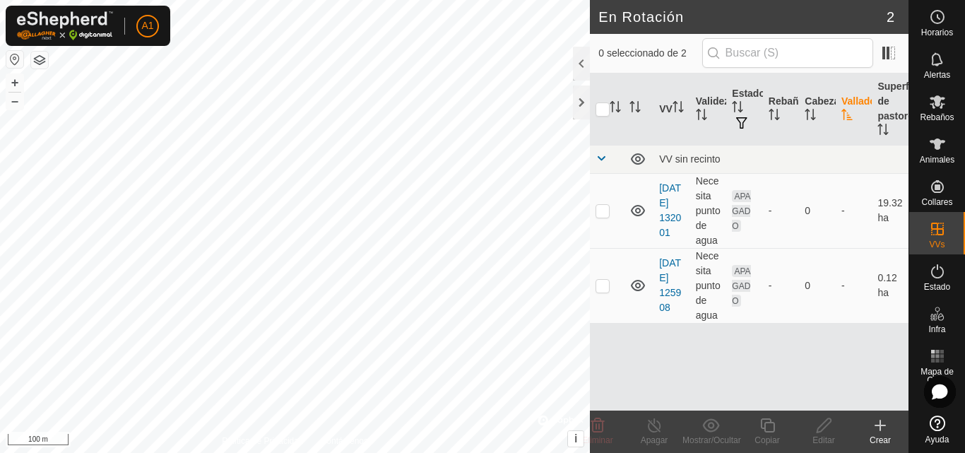
click at [862, 338] on div "VV Validez Estado Rebaño [PERSON_NAME] Superficie de pastoreo VV sin recinto [D…" at bounding box center [749, 241] width 319 height 337
click at [579, 106] on div at bounding box center [581, 102] width 17 height 34
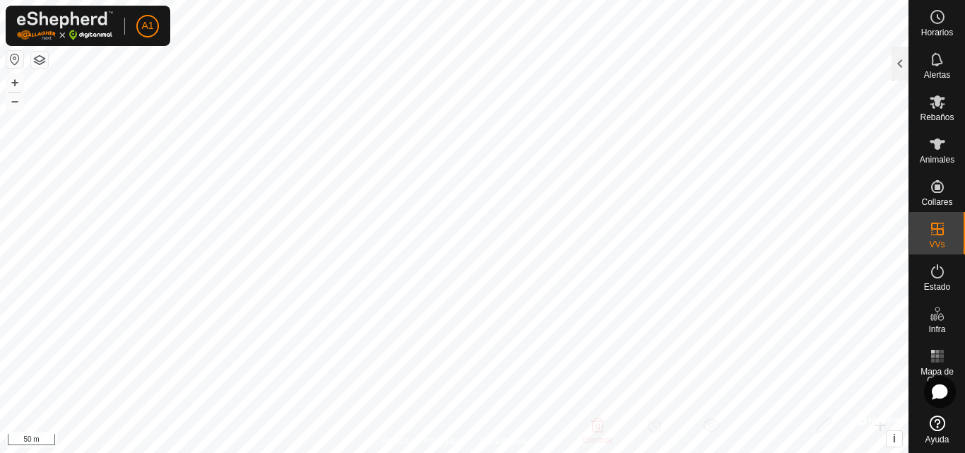
checkbox input "true"
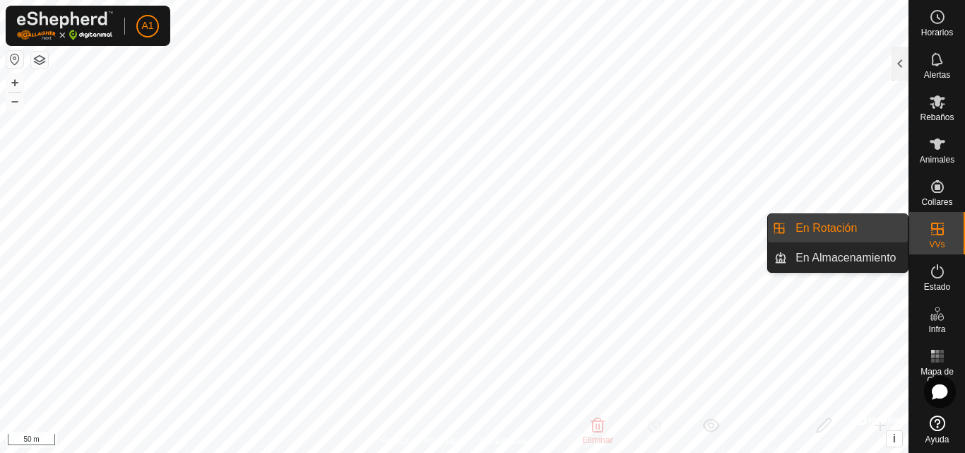
drag, startPoint x: 909, startPoint y: 238, endPoint x: 951, endPoint y: 220, distance: 45.3
click at [951, 220] on div "VVs" at bounding box center [937, 233] width 56 height 42
click at [873, 218] on link "En Rotación" at bounding box center [847, 228] width 121 height 28
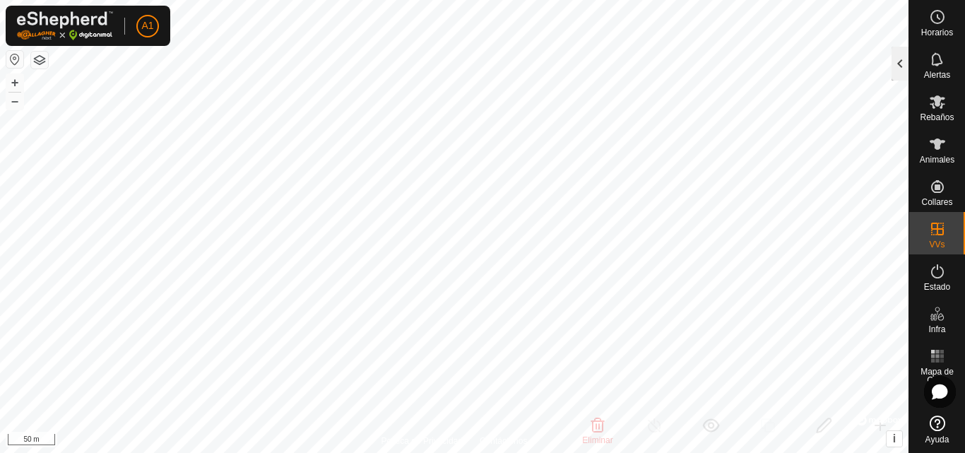
click at [904, 65] on div at bounding box center [899, 64] width 17 height 34
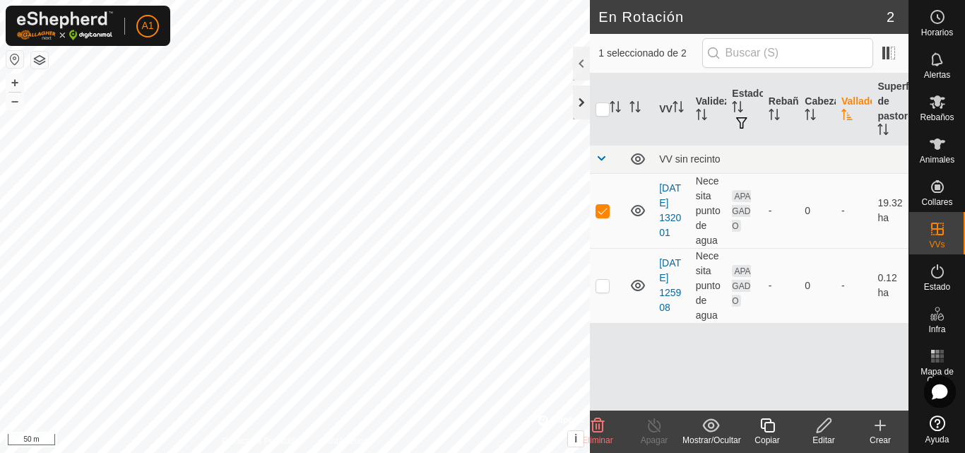
click at [573, 99] on div at bounding box center [581, 102] width 17 height 34
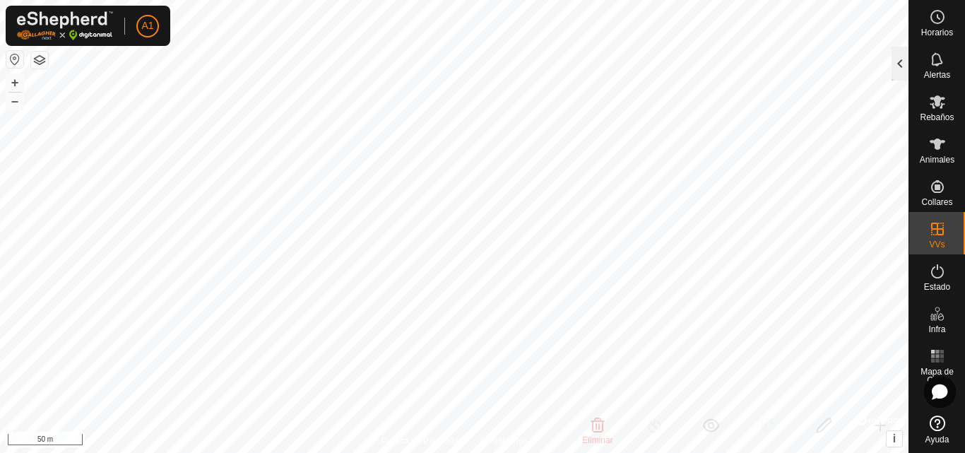
click at [896, 76] on div at bounding box center [899, 64] width 17 height 34
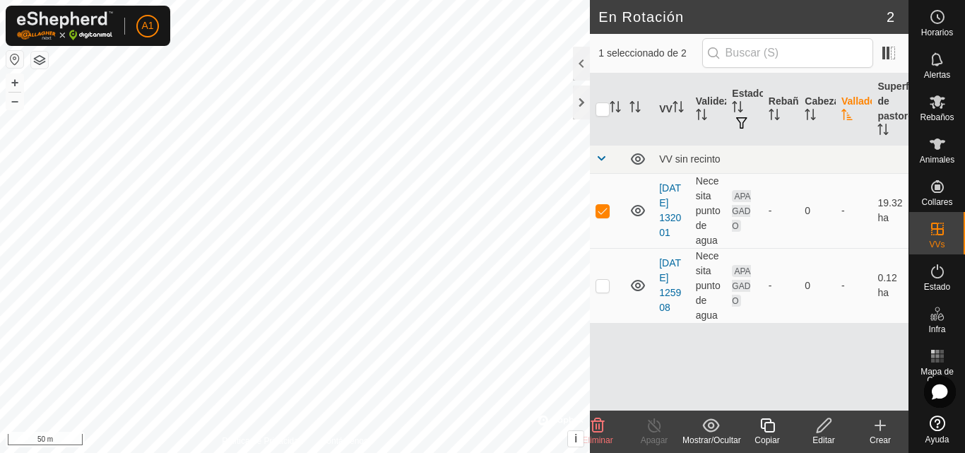
click at [880, 431] on icon at bounding box center [880, 425] width 17 height 17
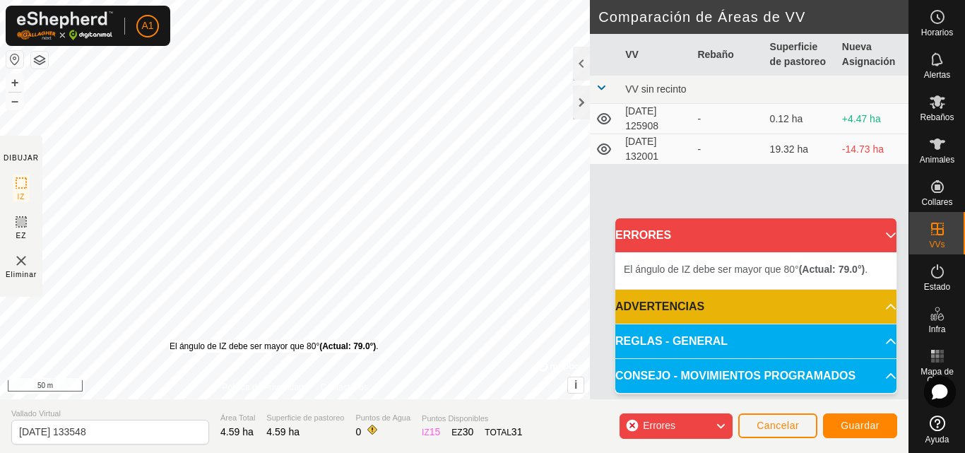
click at [170, 340] on div "El [PERSON_NAME] de IZ debe ser mayor que 80° (Actual: 79.0°) ." at bounding box center [274, 346] width 209 height 13
click at [172, 335] on div "El [PERSON_NAME] de IZ debe ser mayor que 80° (Actual: 79.0°) . + – ⇧ i © Mapbo…" at bounding box center [295, 199] width 590 height 399
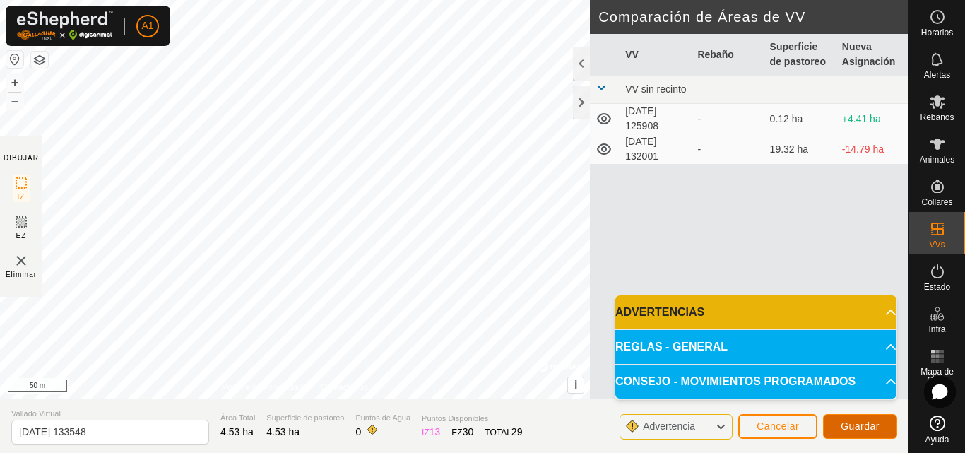
click at [862, 423] on span "Guardar" at bounding box center [859, 425] width 39 height 11
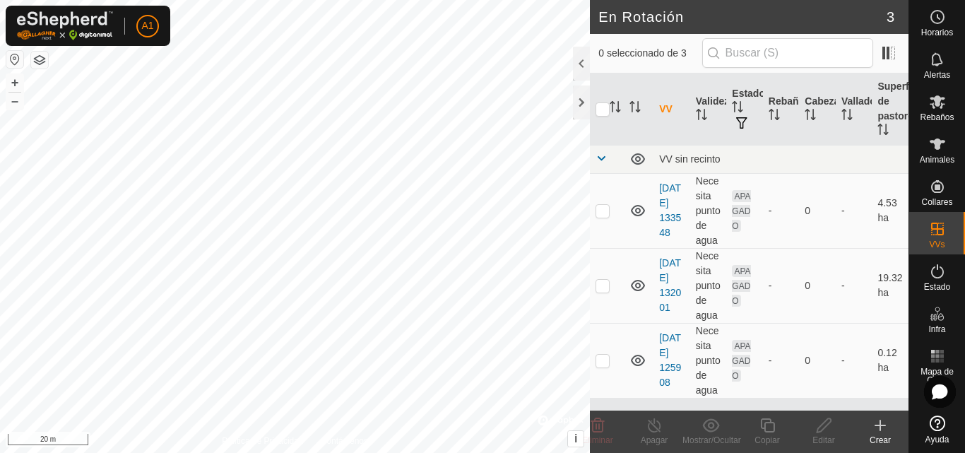
click at [760, 23] on h2 "En Rotación" at bounding box center [742, 16] width 288 height 17
